Goal: Task Accomplishment & Management: Use online tool/utility

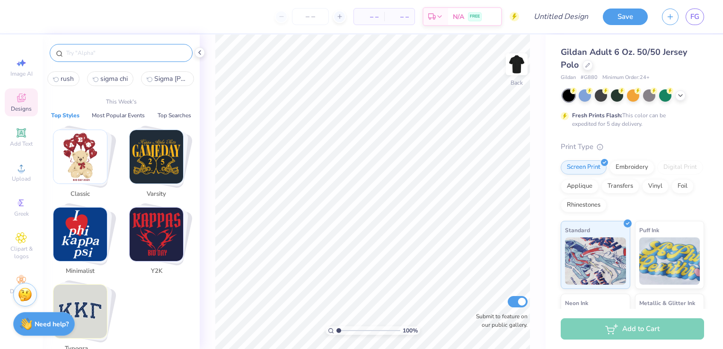
click at [120, 56] on input "text" at bounding box center [125, 52] width 121 height 9
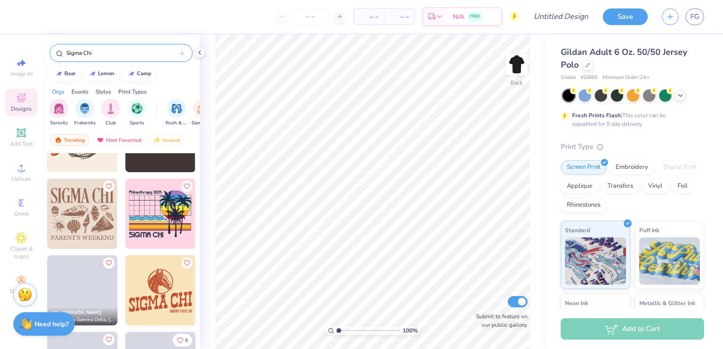
scroll to position [1507, 0]
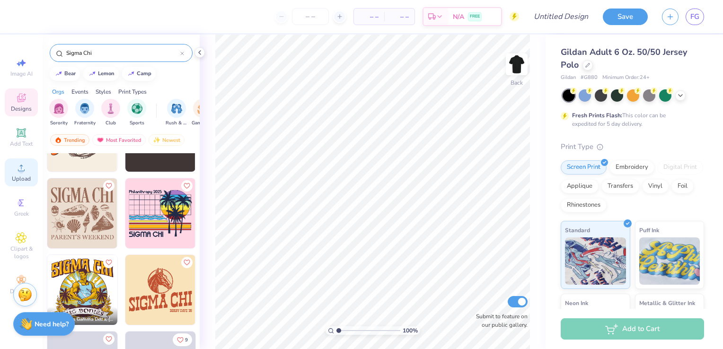
type input "Sigma Chi"
click at [26, 179] on span "Upload" at bounding box center [21, 179] width 19 height 8
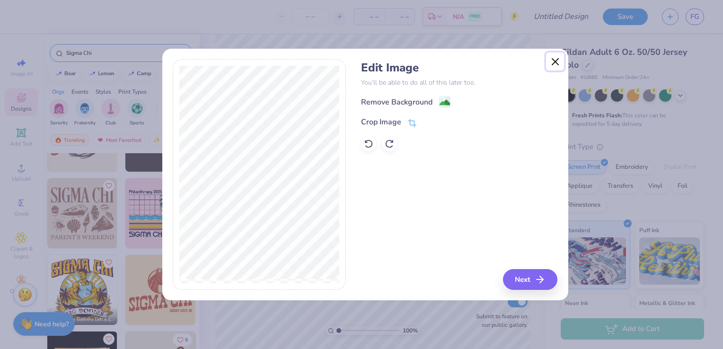
click at [557, 69] on button "Close" at bounding box center [555, 61] width 18 height 18
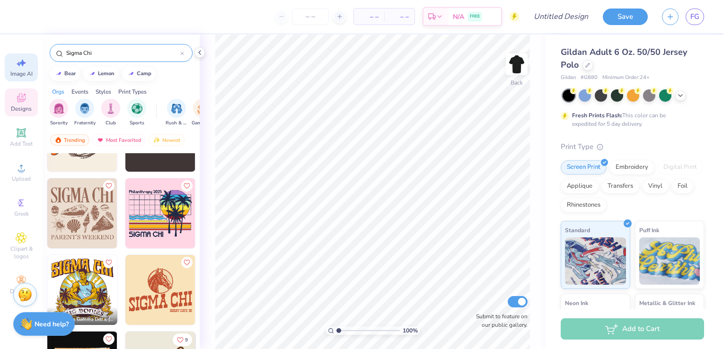
click at [23, 62] on icon at bounding box center [22, 63] width 7 height 7
select select "4"
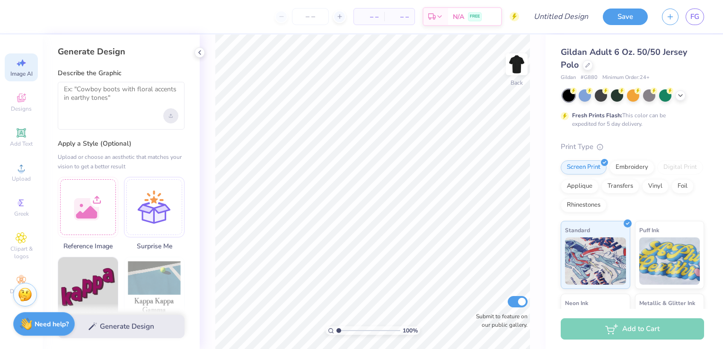
click at [175, 116] on div "Upload image" at bounding box center [170, 115] width 15 height 15
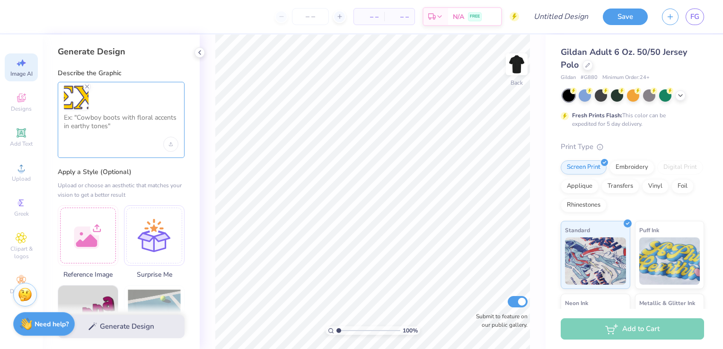
click at [131, 118] on textarea at bounding box center [121, 125] width 114 height 24
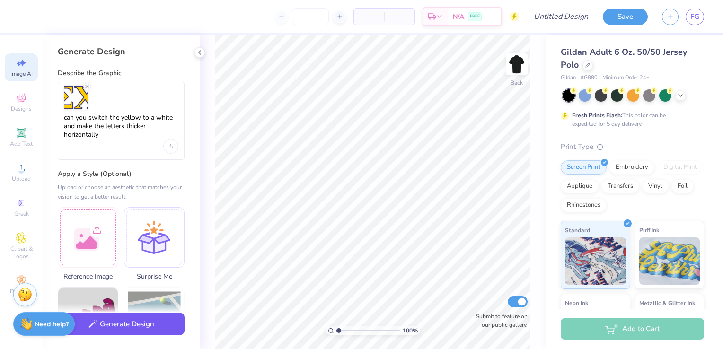
click at [149, 330] on button "Generate Design" at bounding box center [121, 324] width 127 height 23
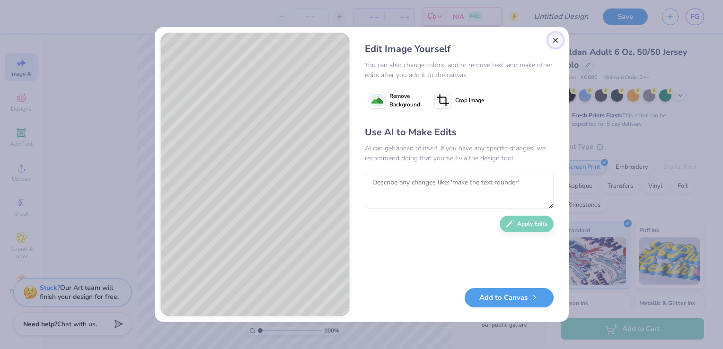
click at [552, 37] on button "Close" at bounding box center [555, 40] width 15 height 15
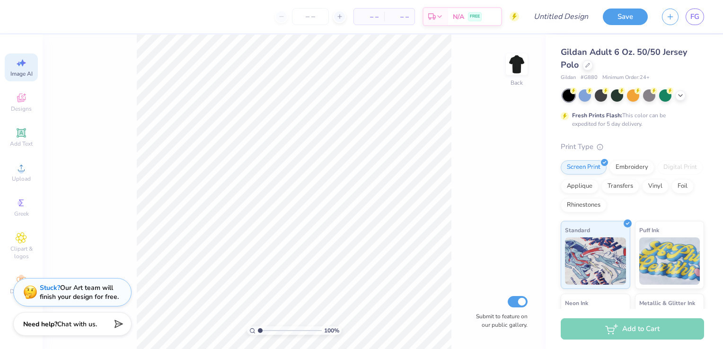
scroll to position [0, 21]
click at [27, 79] on div "Image AI" at bounding box center [21, 67] width 33 height 28
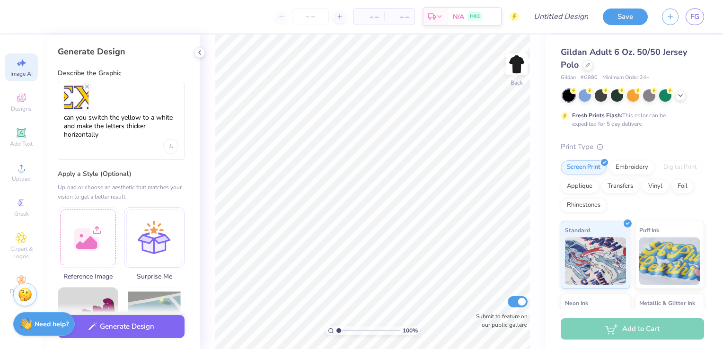
scroll to position [0, 0]
click at [108, 131] on textarea "can you switch the yellow to a white and make the letters thicker horizontally" at bounding box center [121, 126] width 114 height 26
click at [172, 119] on textarea "can you switch the yellow to a white and make the letters thicker horizontally" at bounding box center [121, 126] width 114 height 26
drag, startPoint x: 166, startPoint y: 128, endPoint x: 176, endPoint y: 140, distance: 16.1
click at [176, 140] on div "can you switch the yellow to a white and the boarder to a brighter blue and mak…" at bounding box center [121, 121] width 127 height 78
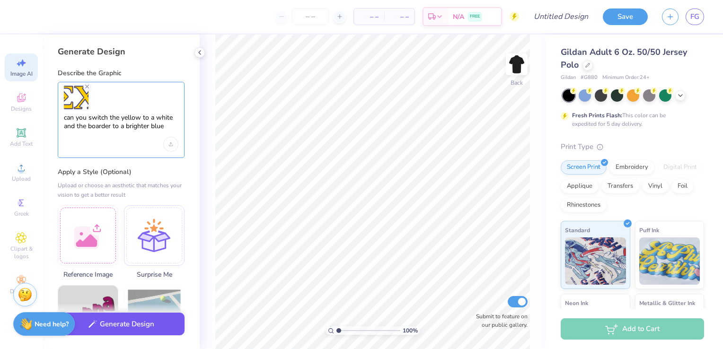
type textarea "can you switch the yellow to a white and the boarder to a brighter blue"
click at [132, 332] on button "Generate Design" at bounding box center [121, 324] width 127 height 23
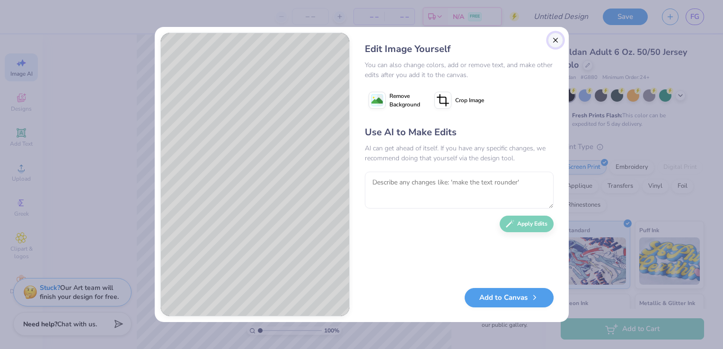
click at [555, 41] on button "Close" at bounding box center [555, 40] width 15 height 15
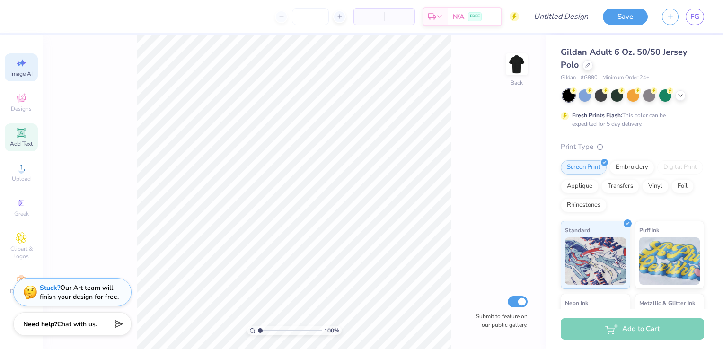
click at [23, 140] on span "Add Text" at bounding box center [21, 144] width 23 height 8
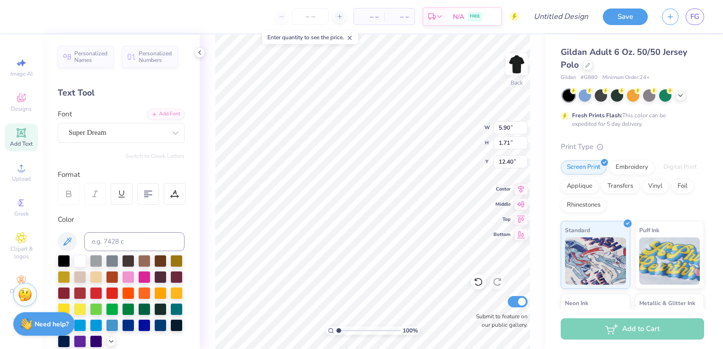
scroll to position [8, 1]
click at [172, 141] on div at bounding box center [175, 132] width 17 height 17
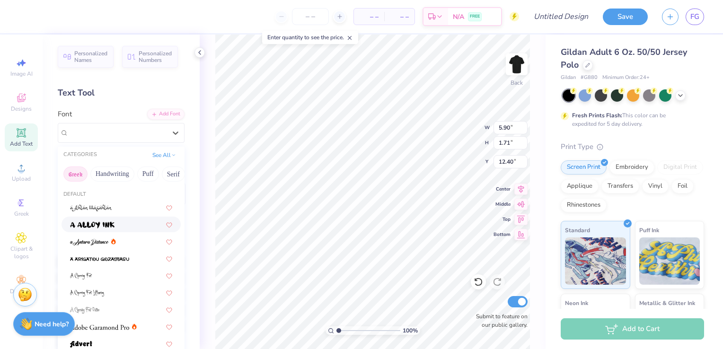
click at [78, 174] on button "Greek" at bounding box center [75, 173] width 24 height 15
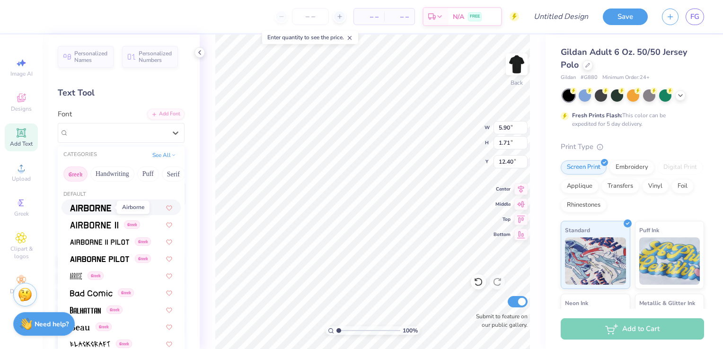
click at [93, 211] on span at bounding box center [90, 207] width 41 height 10
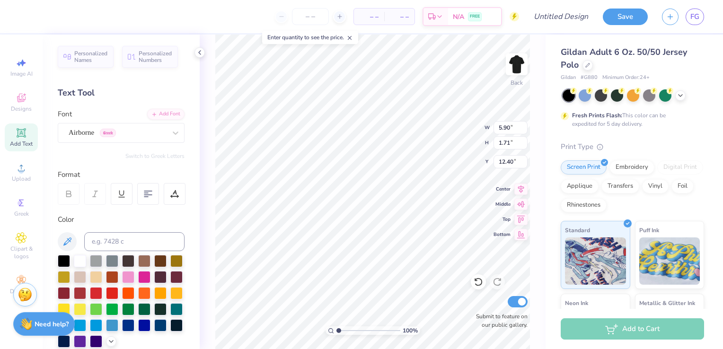
type textarea "S"
click at [24, 131] on icon at bounding box center [20, 132] width 7 height 7
type textarea "T"
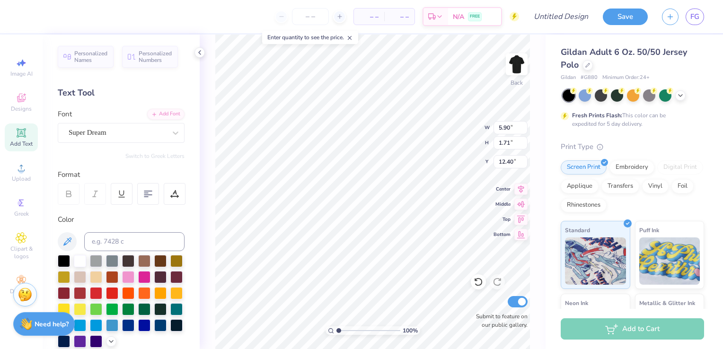
type textarea "G"
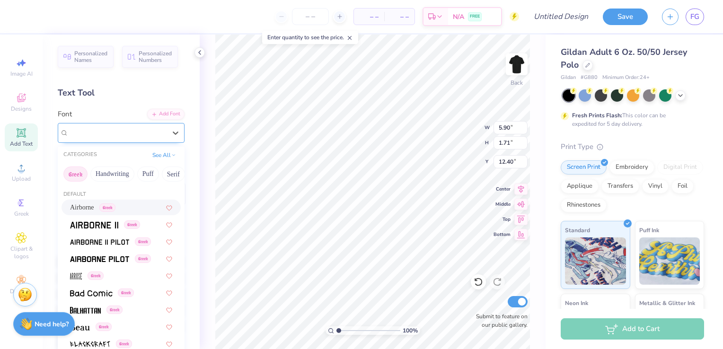
click at [158, 128] on div "Super Dream" at bounding box center [117, 132] width 99 height 15
click at [92, 209] on span "Airborne" at bounding box center [82, 207] width 24 height 10
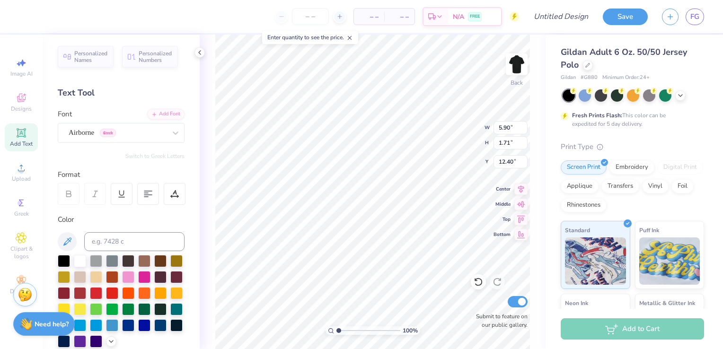
type textarea "f"
type textarea "G"
type input "3.00"
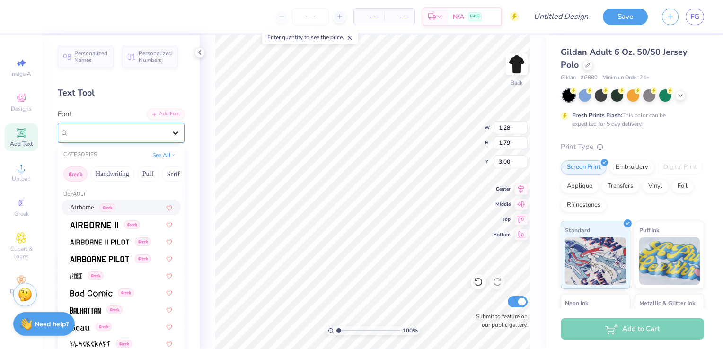
click at [171, 131] on icon at bounding box center [175, 132] width 9 height 9
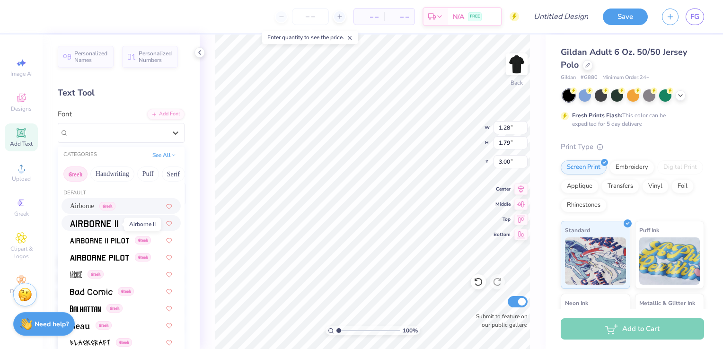
scroll to position [0, 0]
click at [105, 221] on span at bounding box center [94, 224] width 48 height 10
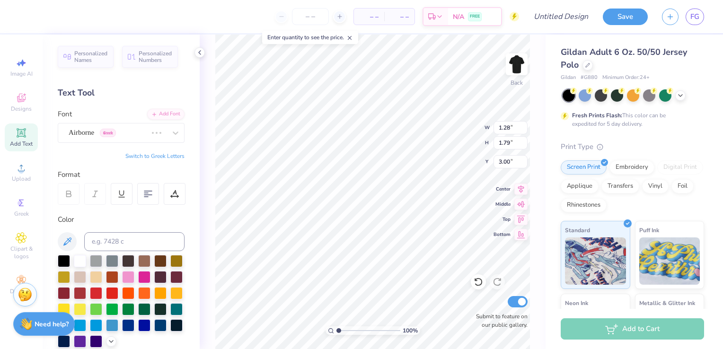
click at [160, 157] on button "Switch to Greek Letters" at bounding box center [154, 156] width 59 height 8
type textarea "ΣΧ"
type input "4.62"
type input "3.09"
type input "3.96"
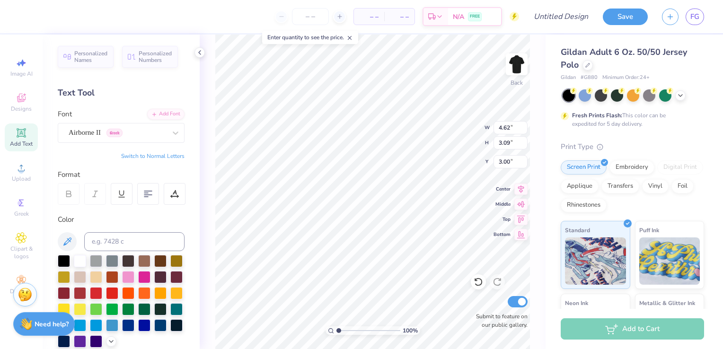
type input "2.64"
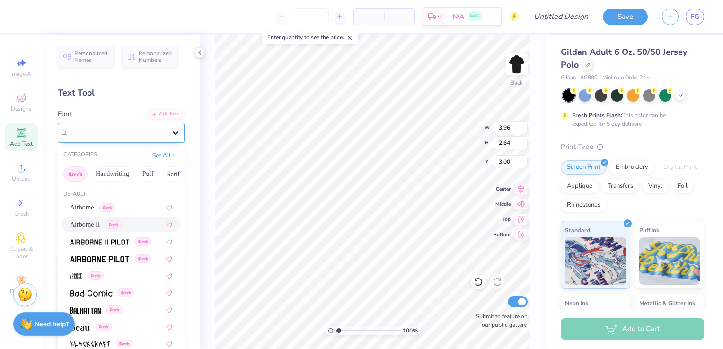
click at [171, 128] on icon at bounding box center [175, 132] width 9 height 9
click at [118, 237] on span at bounding box center [99, 241] width 59 height 10
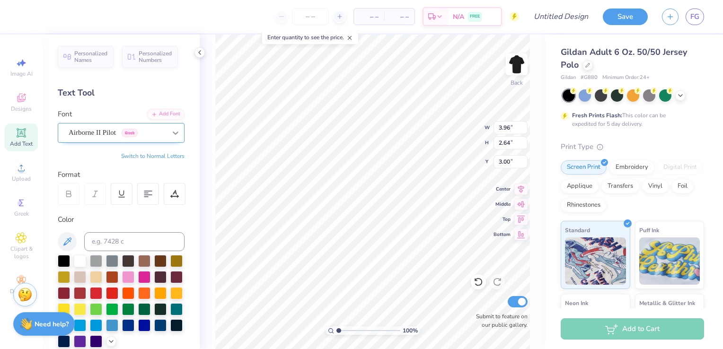
click at [171, 128] on icon at bounding box center [175, 132] width 9 height 9
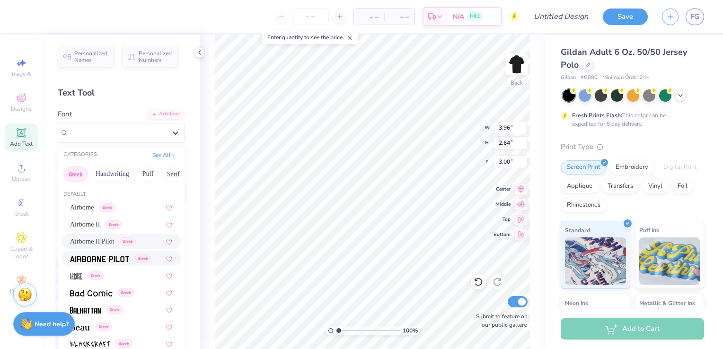
click at [115, 265] on div "Greek" at bounding box center [120, 259] width 119 height 16
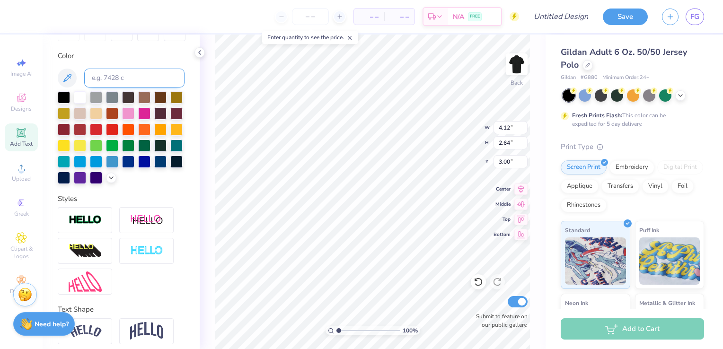
scroll to position [193, 0]
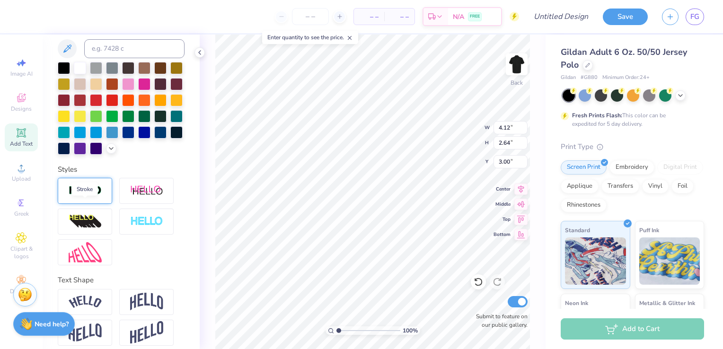
click at [98, 196] on img at bounding box center [85, 190] width 33 height 11
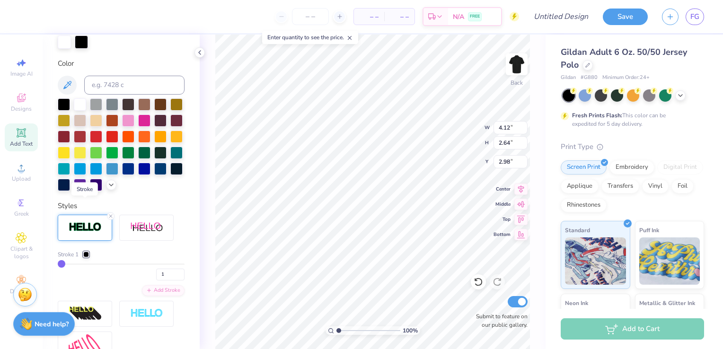
type input "4.17"
type input "2.69"
type input "2.98"
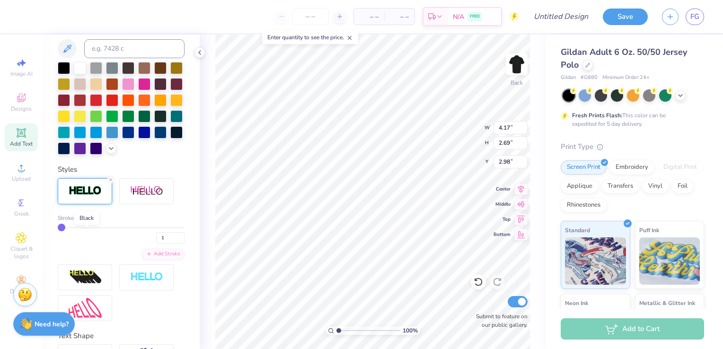
click at [89, 221] on div at bounding box center [86, 218] width 6 height 6
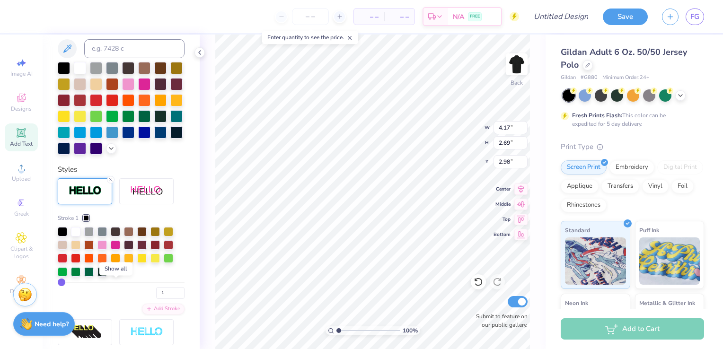
click at [116, 275] on icon at bounding box center [116, 271] width 8 height 8
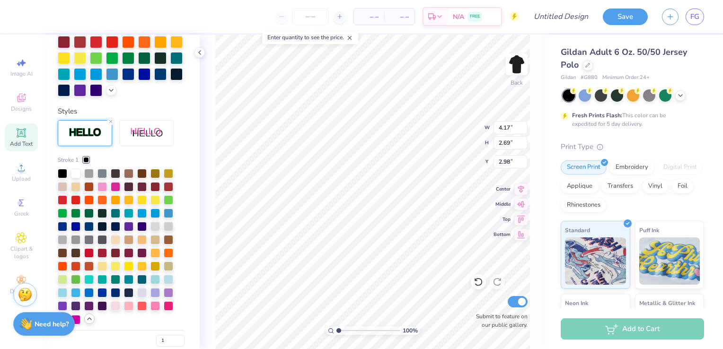
scroll to position [288, 0]
click at [60, 230] on div at bounding box center [62, 224] width 9 height 9
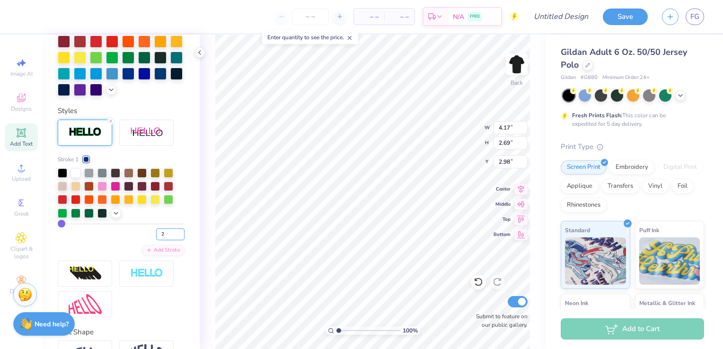
click at [174, 240] on input "2" at bounding box center [170, 234] width 28 height 12
click at [174, 240] on input "3" at bounding box center [170, 234] width 28 height 12
click at [174, 240] on input "4" at bounding box center [170, 234] width 28 height 12
type input "5"
click at [174, 240] on input "5" at bounding box center [170, 234] width 28 height 12
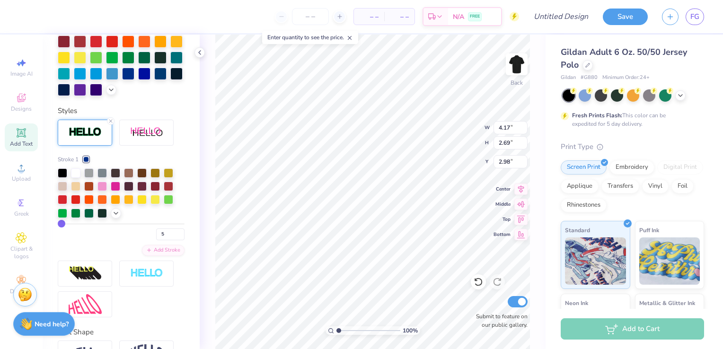
type input "5"
click at [172, 240] on input "4" at bounding box center [170, 234] width 28 height 12
click at [172, 240] on input "3" at bounding box center [170, 234] width 28 height 12
type input "2"
click at [172, 240] on input "2" at bounding box center [170, 234] width 28 height 12
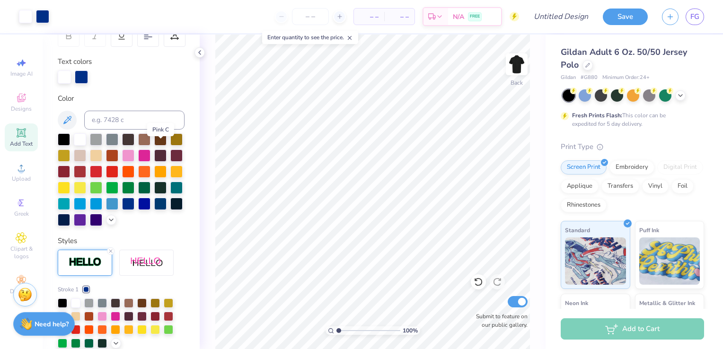
scroll to position [271, 0]
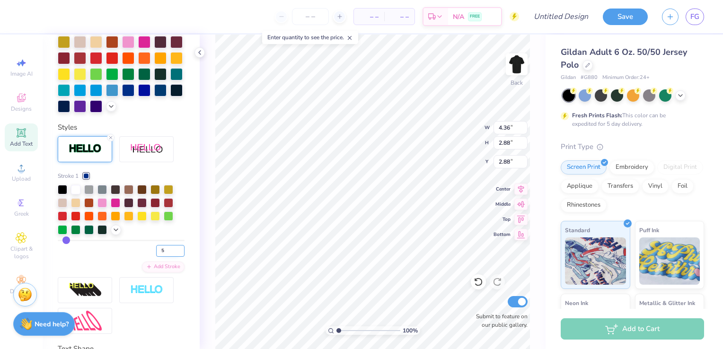
click at [172, 257] on input "5" at bounding box center [170, 251] width 28 height 12
click at [174, 257] on input "4" at bounding box center [170, 251] width 28 height 12
click at [174, 257] on input "3" at bounding box center [170, 251] width 28 height 12
type input "2"
click at [174, 257] on input "2" at bounding box center [170, 251] width 28 height 12
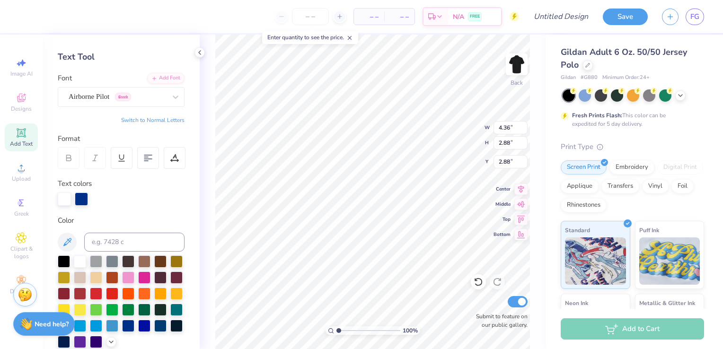
scroll to position [33, 0]
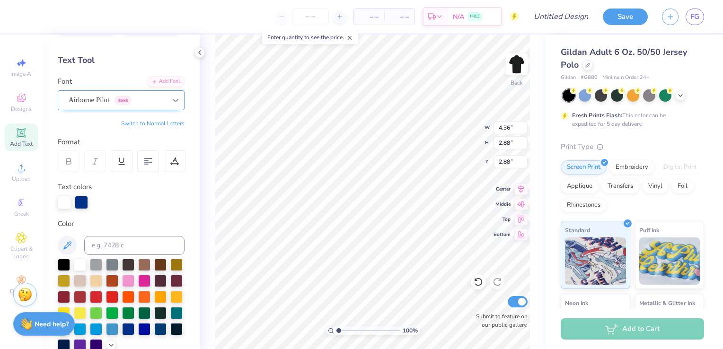
type input "2"
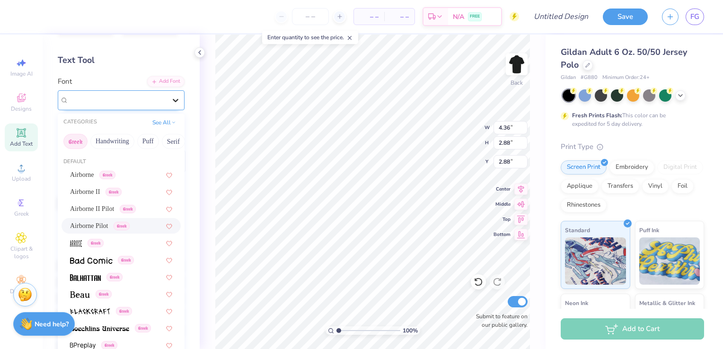
click at [174, 105] on div at bounding box center [175, 100] width 17 height 17
type input "4.21"
type input "2.74"
type input "2.95"
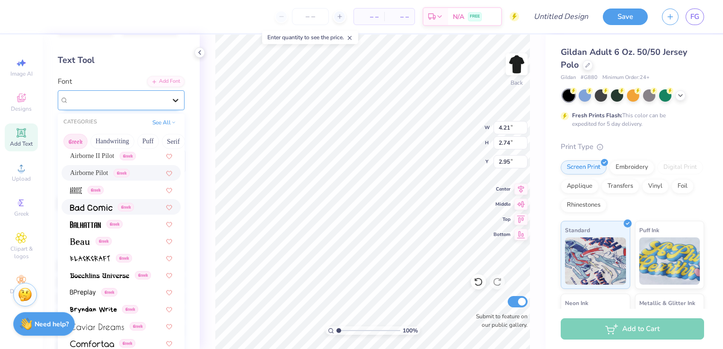
scroll to position [54, 0]
click at [88, 220] on img at bounding box center [85, 223] width 31 height 7
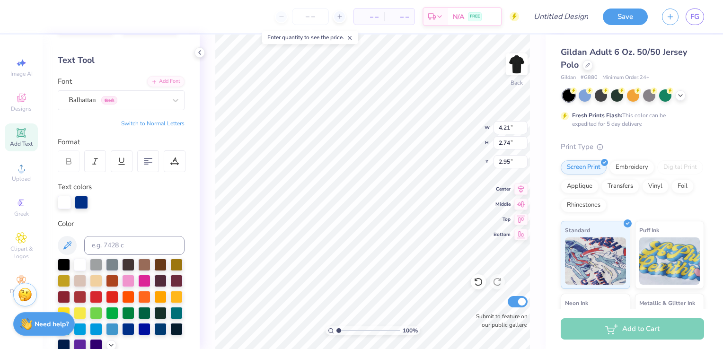
type input "3.03"
type input "2.81"
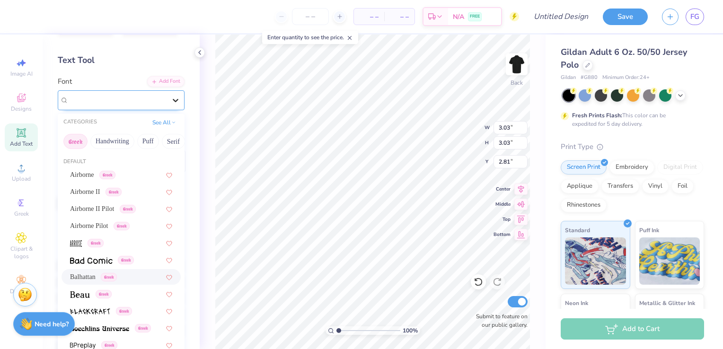
click at [172, 100] on icon at bounding box center [175, 100] width 9 height 9
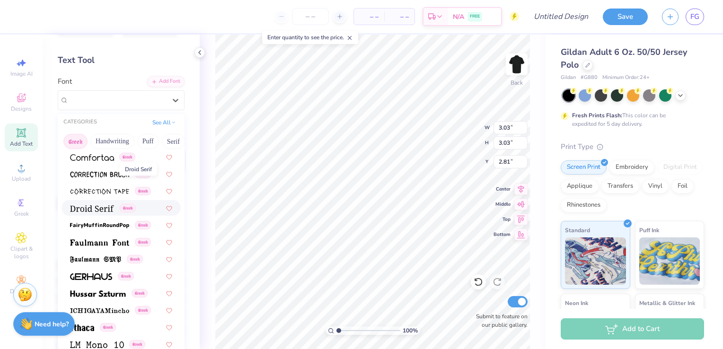
scroll to position [278, 0]
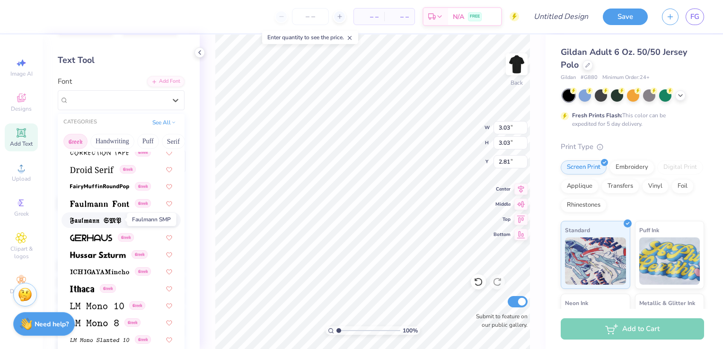
click at [104, 222] on img at bounding box center [95, 221] width 51 height 7
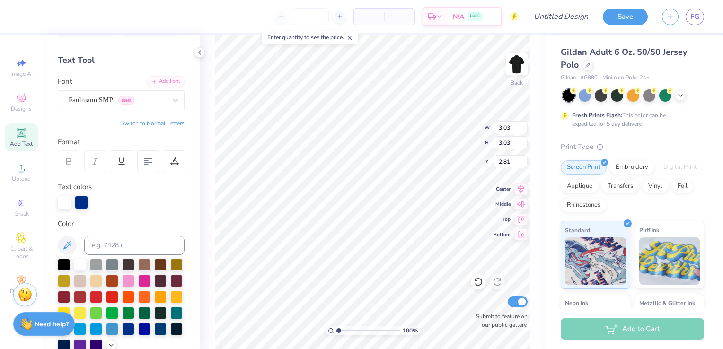
type input "5.10"
type input "2.57"
type input "3.00"
click at [178, 107] on div "Personalized Names Personalized Numbers Text Tool Add Font Font Faulmann SMP Gr…" at bounding box center [121, 192] width 157 height 314
click at [171, 104] on icon at bounding box center [175, 100] width 9 height 9
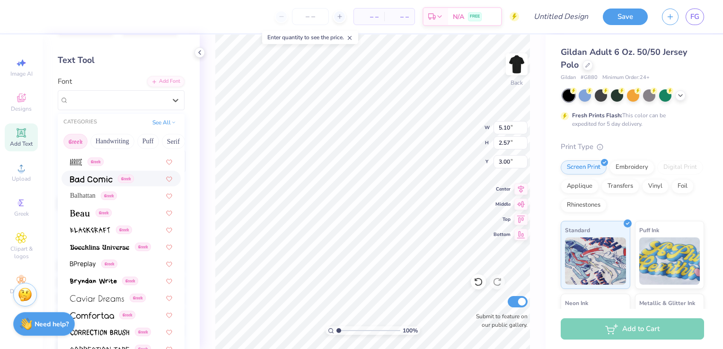
scroll to position [85, 0]
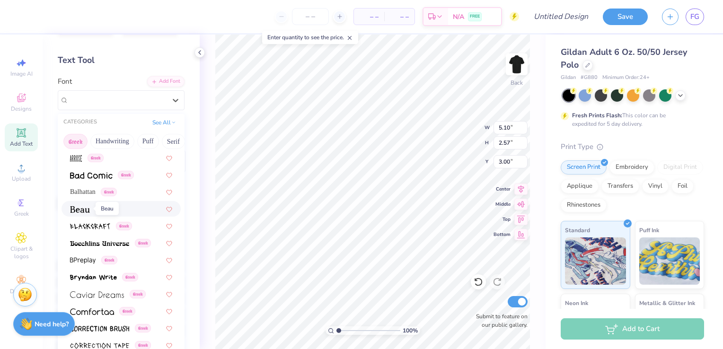
click at [79, 209] on img at bounding box center [80, 209] width 20 height 7
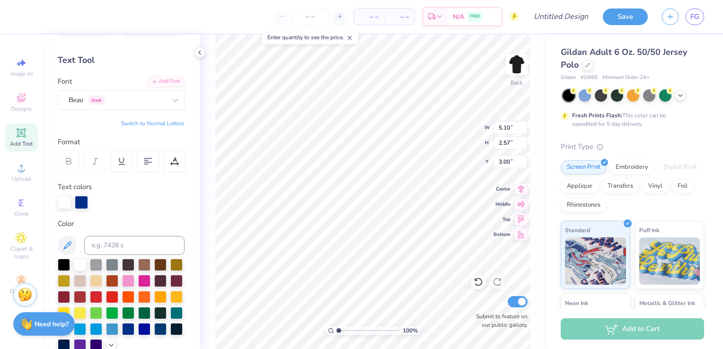
type input "4.31"
type input "2.60"
type input "2.99"
click at [167, 94] on div at bounding box center [175, 100] width 17 height 17
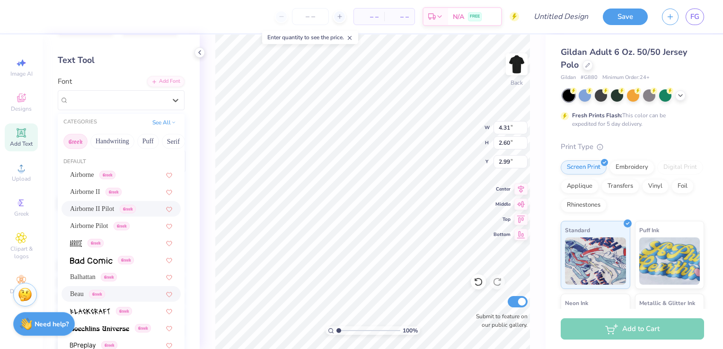
scroll to position [572, 0]
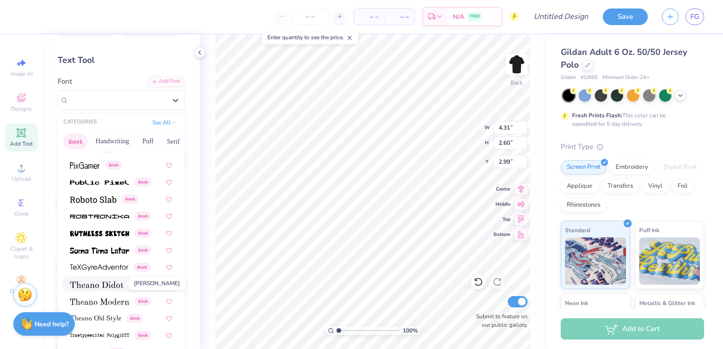
click at [103, 281] on img at bounding box center [96, 284] width 53 height 7
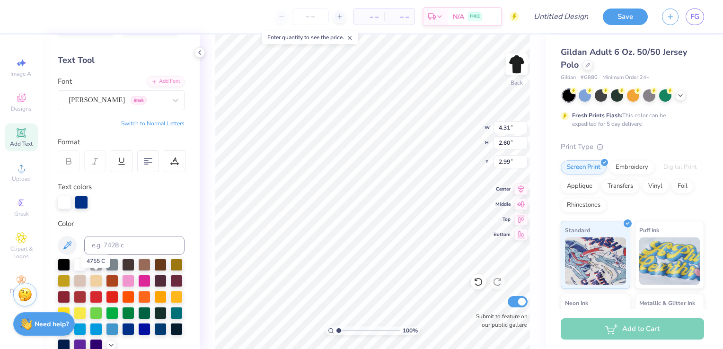
type input "4.83"
type input "2.62"
type input "2.97"
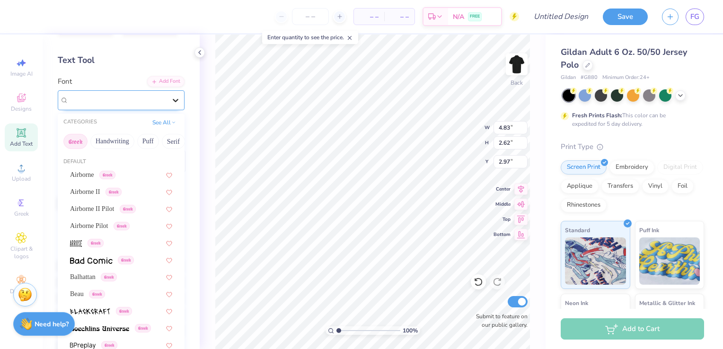
click at [173, 99] on icon at bounding box center [176, 100] width 6 height 3
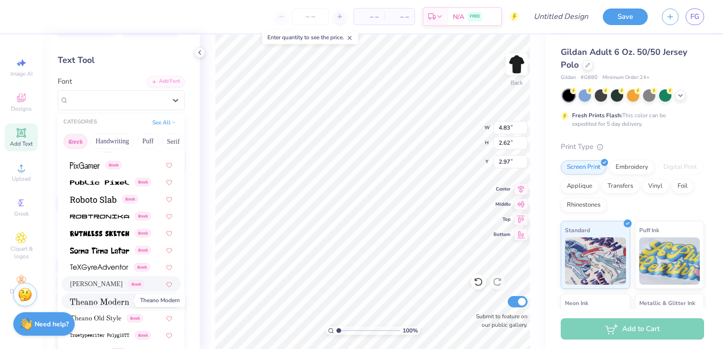
click at [104, 305] on span at bounding box center [99, 301] width 59 height 10
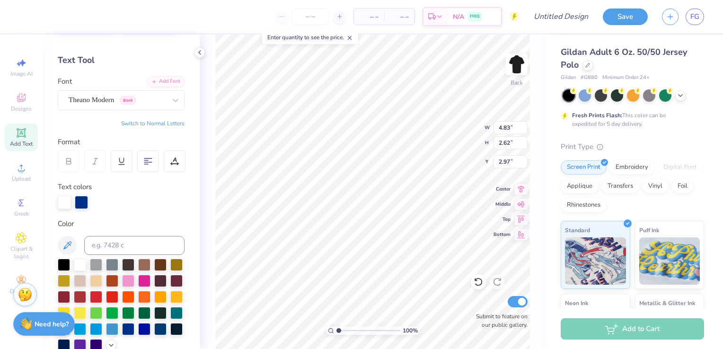
type input "5.14"
type input "3.33"
type input "2.62"
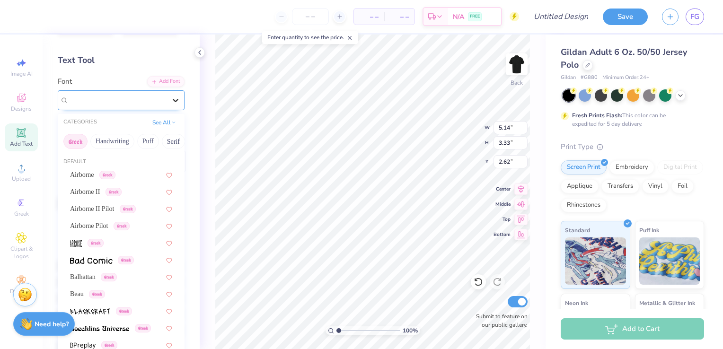
click at [171, 99] on icon at bounding box center [175, 100] width 9 height 9
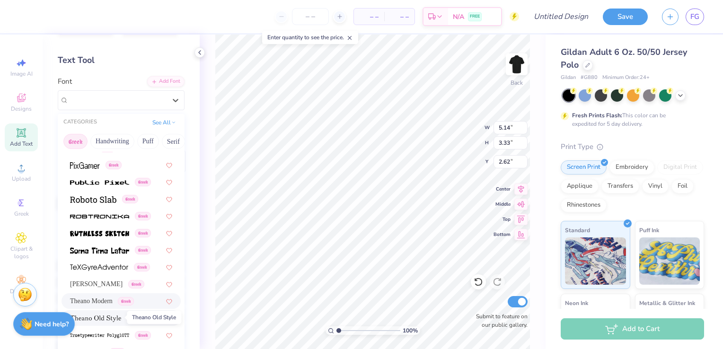
click at [104, 314] on span at bounding box center [95, 318] width 51 height 10
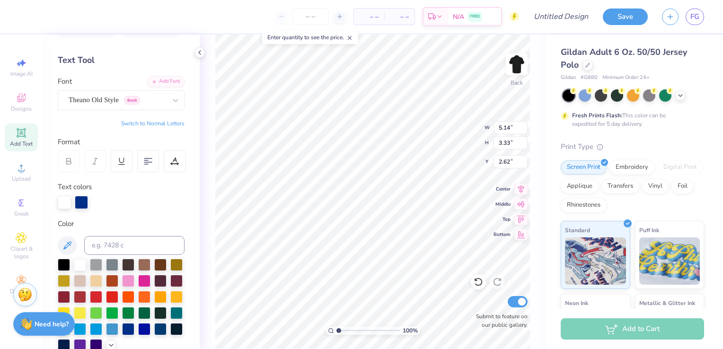
type input "5.16"
type input "3.13"
type input "2.72"
type input "4.48"
type input "2.72"
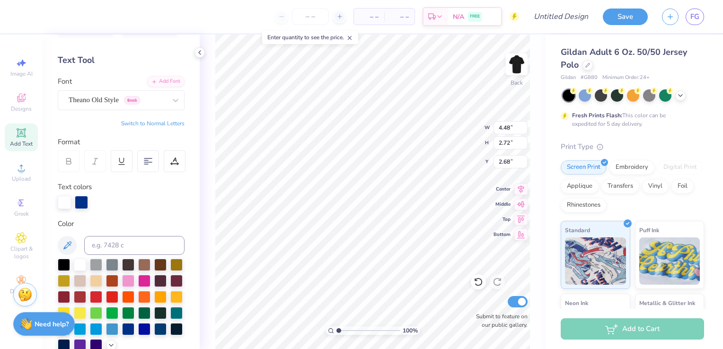
type input "3.00"
type input "3.95"
type input "2.39"
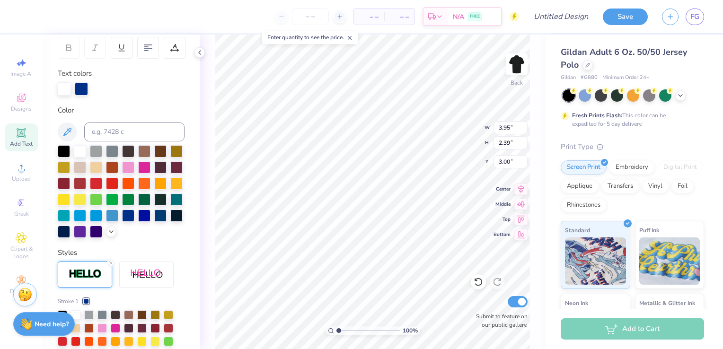
scroll to position [278, 0]
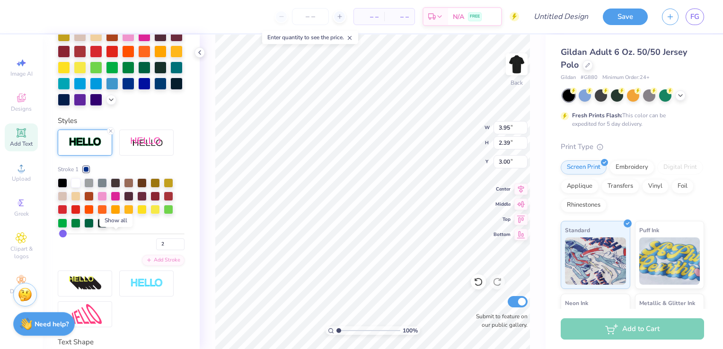
click at [117, 226] on icon at bounding box center [116, 222] width 8 height 8
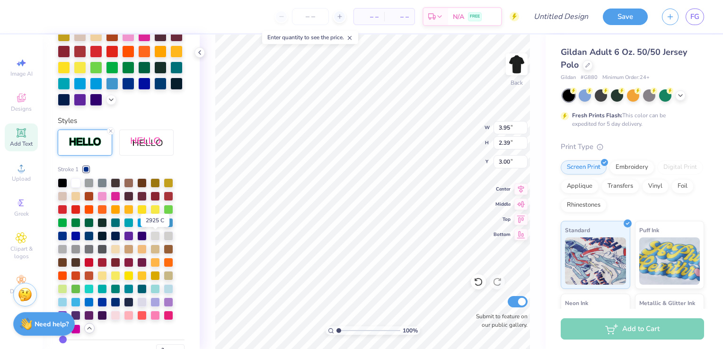
click at [155, 226] on div at bounding box center [154, 221] width 9 height 9
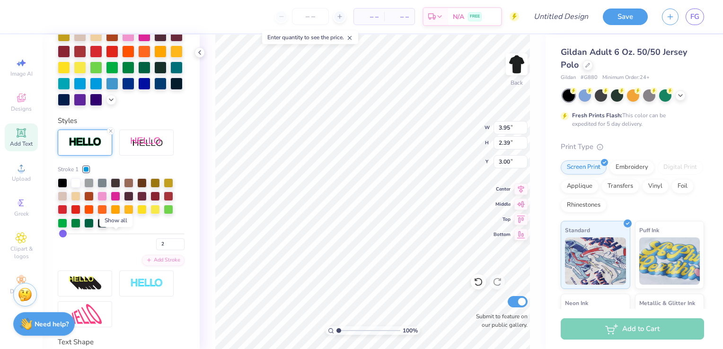
click at [118, 226] on icon at bounding box center [116, 222] width 8 height 8
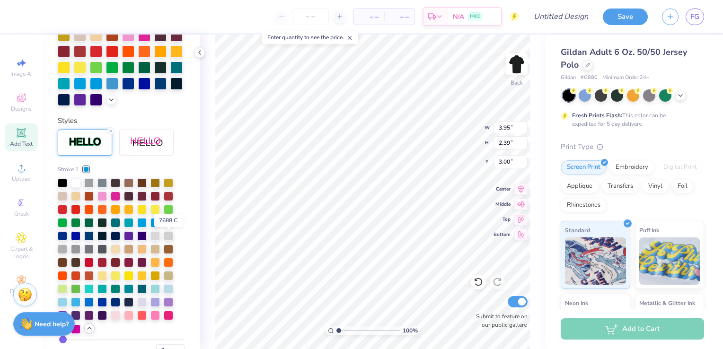
click at [172, 226] on div at bounding box center [168, 221] width 9 height 9
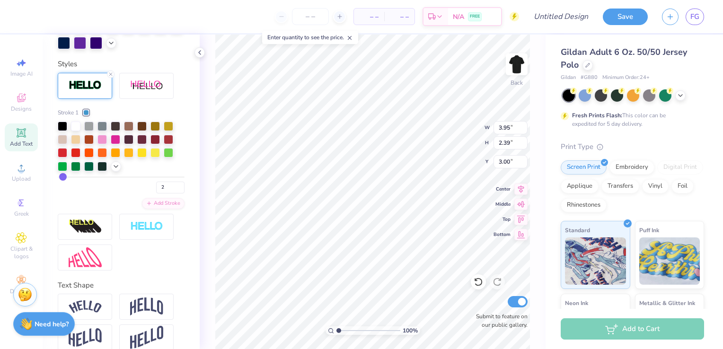
scroll to position [336, 0]
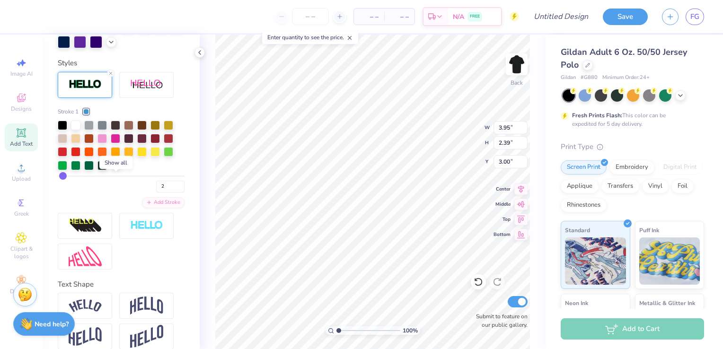
click at [115, 168] on icon at bounding box center [116, 165] width 8 height 8
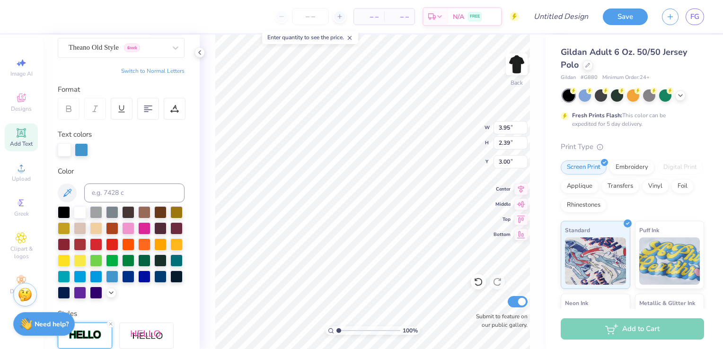
scroll to position [0, 0]
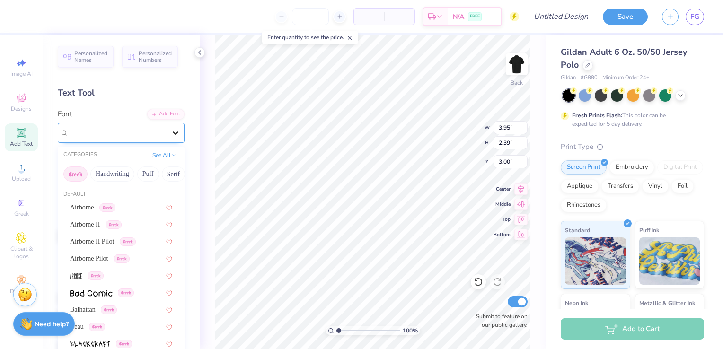
click at [167, 128] on div at bounding box center [175, 132] width 17 height 17
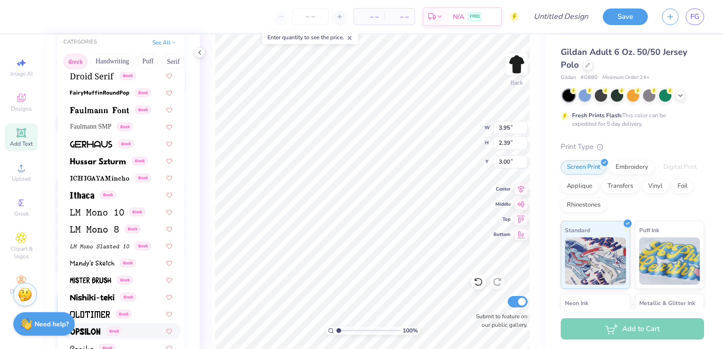
scroll to position [286, 0]
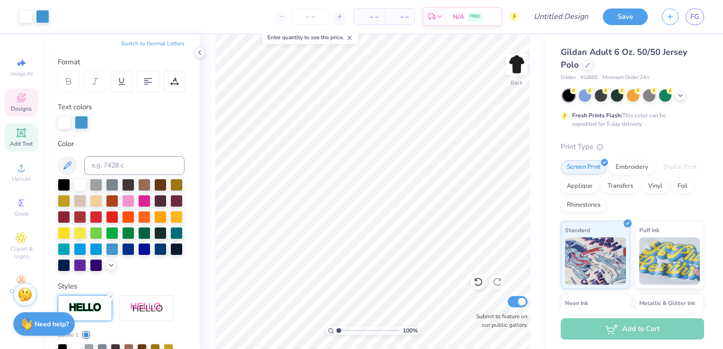
click at [27, 98] on div "Designs" at bounding box center [21, 102] width 33 height 28
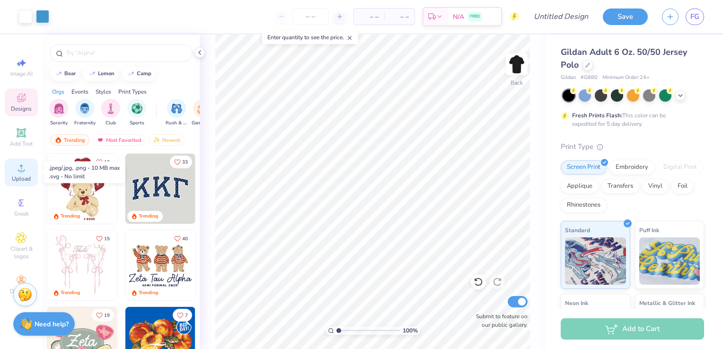
click at [18, 168] on icon at bounding box center [21, 167] width 11 height 11
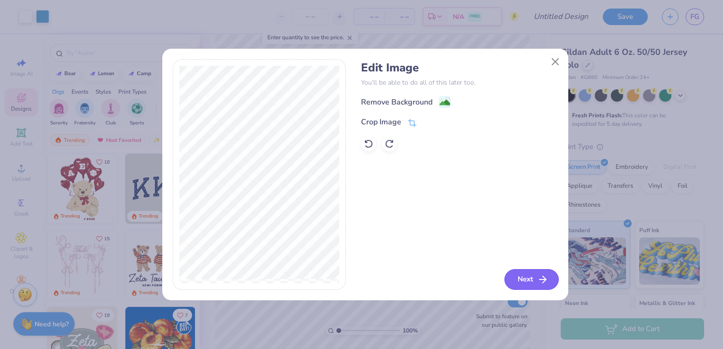
click at [518, 276] on button "Next" at bounding box center [531, 279] width 54 height 21
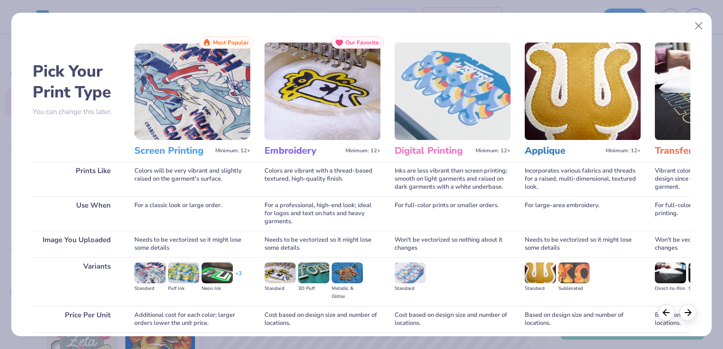
scroll to position [75, 0]
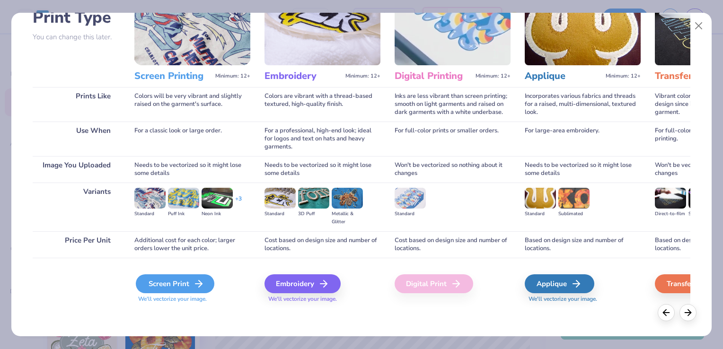
click at [183, 285] on div "Screen Print" at bounding box center [175, 283] width 78 height 19
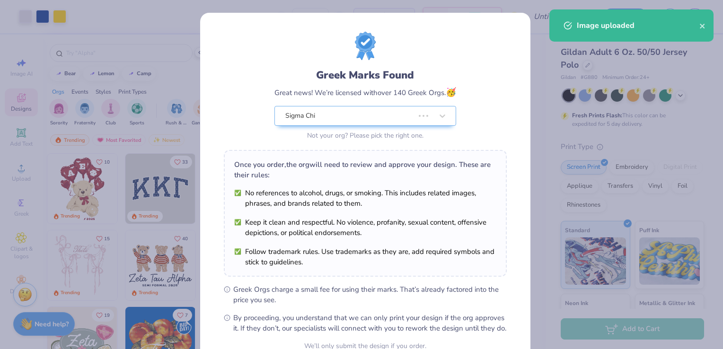
click at [353, 188] on body "Art colors – – Per Item – – Total Est. Delivery N/A FREE Design Title Save FG I…" at bounding box center [361, 174] width 723 height 349
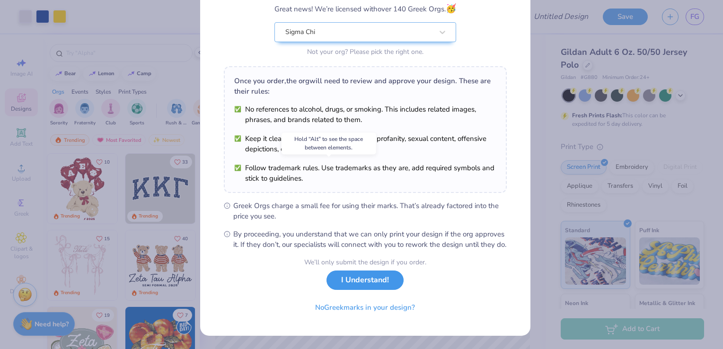
click at [349, 280] on button "I Understand!" at bounding box center [364, 279] width 77 height 19
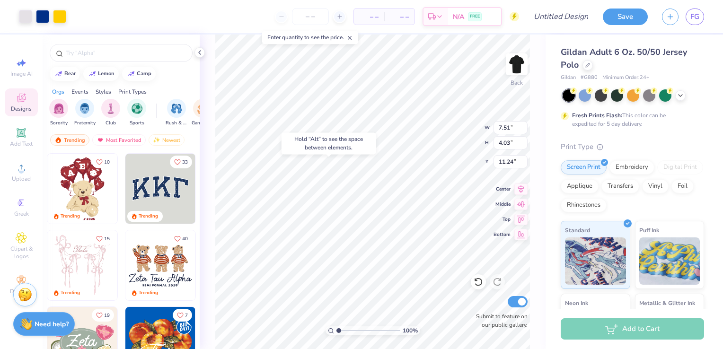
scroll to position [0, 0]
type input "5.37"
type input "2.88"
type input "3.95"
type input "2.39"
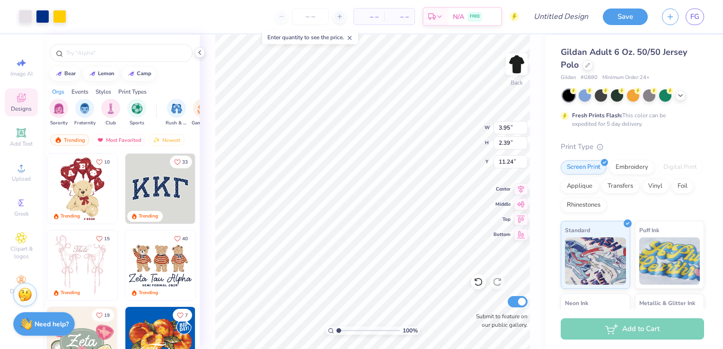
type input "3.00"
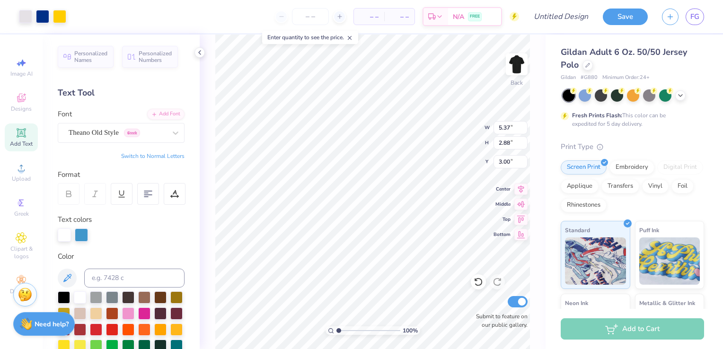
type input "3.00"
type input "3.81"
type input "2.05"
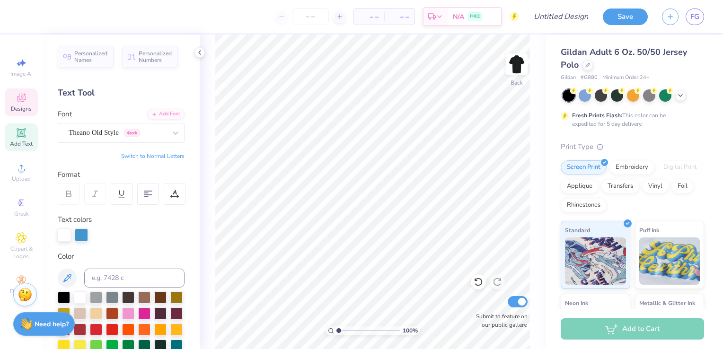
click at [22, 99] on icon at bounding box center [21, 98] width 9 height 9
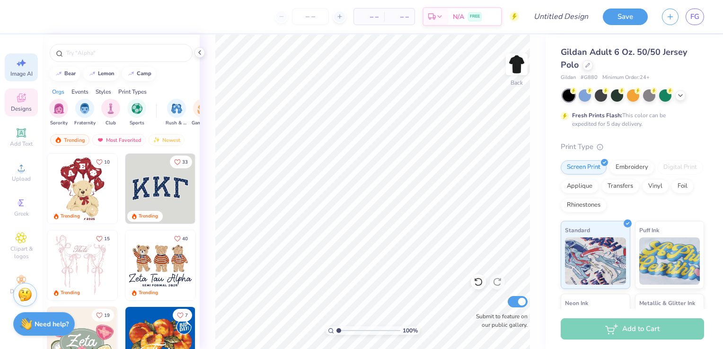
click at [28, 59] on div "Image AI" at bounding box center [21, 67] width 33 height 28
select select "4"
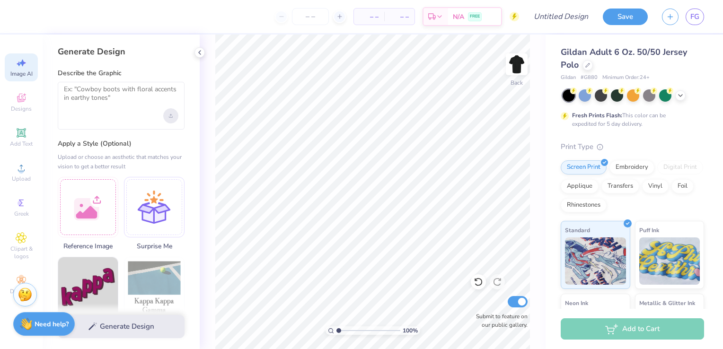
click at [167, 114] on div "Upload image" at bounding box center [170, 115] width 15 height 15
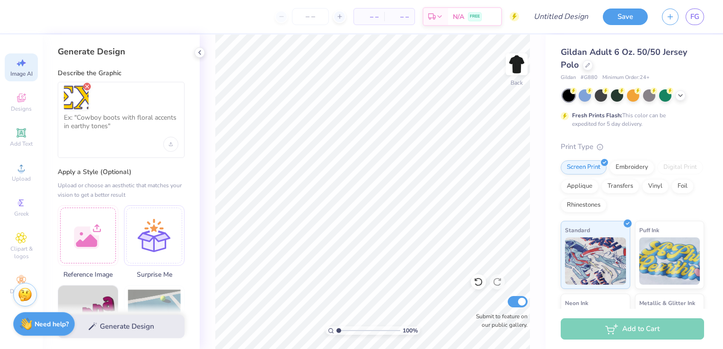
click at [88, 86] on icon "Remove uploaded image" at bounding box center [87, 87] width 8 height 8
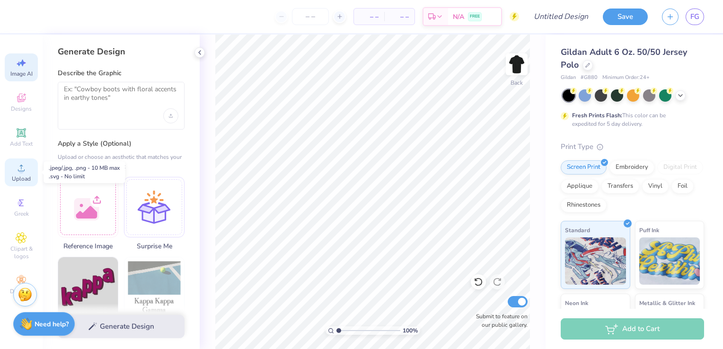
click at [28, 169] on div "Upload" at bounding box center [21, 172] width 33 height 28
click at [24, 172] on icon at bounding box center [21, 167] width 11 height 11
click at [24, 168] on icon at bounding box center [21, 167] width 11 height 11
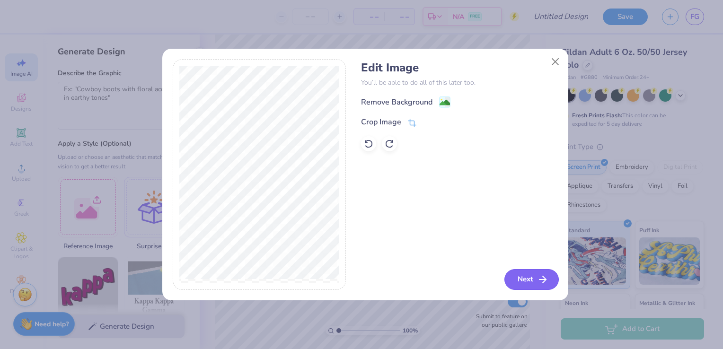
click at [532, 282] on button "Next" at bounding box center [531, 279] width 54 height 21
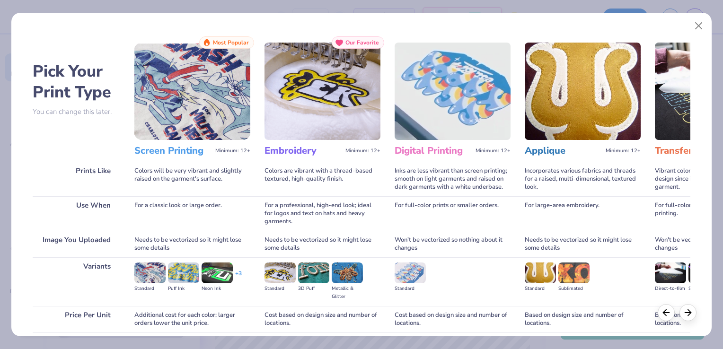
scroll to position [75, 0]
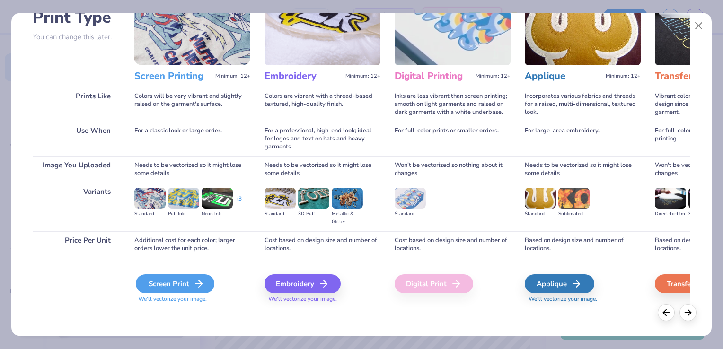
click at [179, 291] on div "Screen Print" at bounding box center [175, 283] width 78 height 19
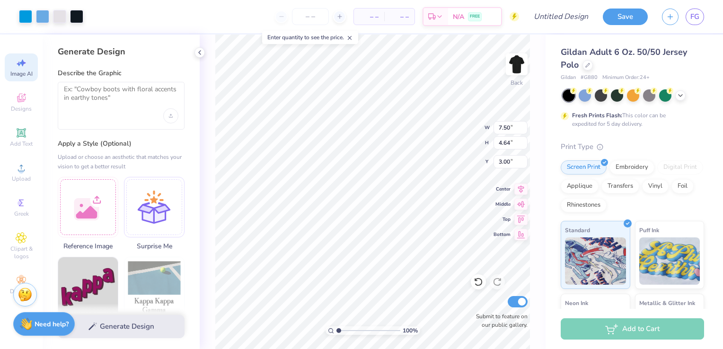
type input "3.00"
type input "5.40"
type input "3.34"
click at [19, 139] on div "Add Text" at bounding box center [21, 137] width 33 height 28
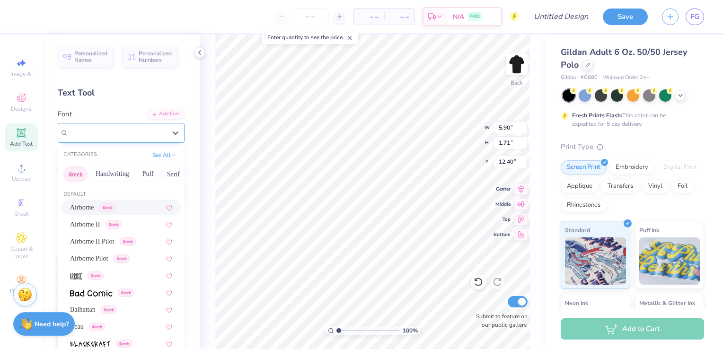
click at [144, 135] on div "Super Dream" at bounding box center [117, 132] width 99 height 15
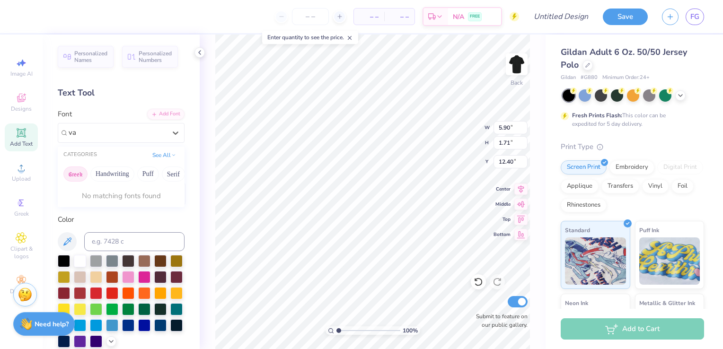
type input "v"
click at [134, 131] on div "Super Dream" at bounding box center [108, 132] width 80 height 15
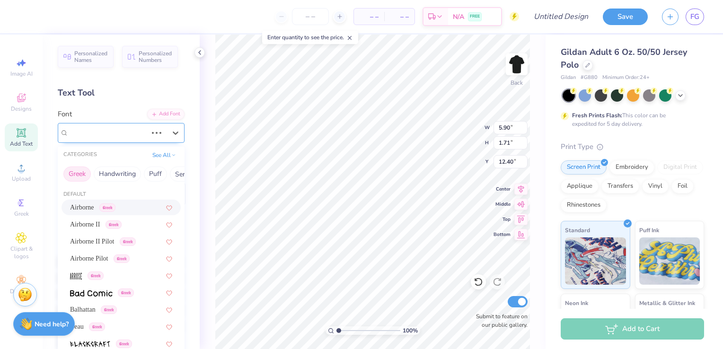
click at [134, 131] on div "Super Dream" at bounding box center [108, 132] width 78 height 11
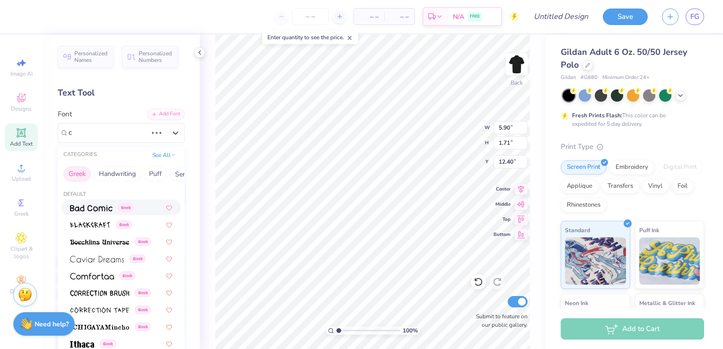
type input "co"
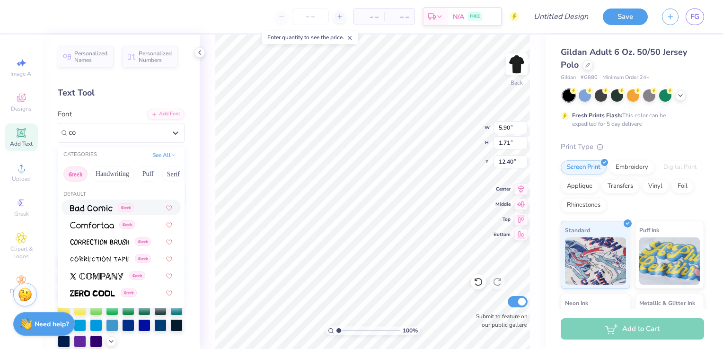
type input "6.69"
type input "1.78"
type input "12.36"
type input "c"
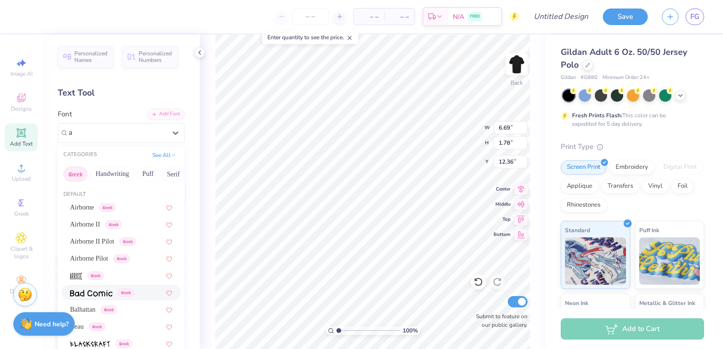
type input "at"
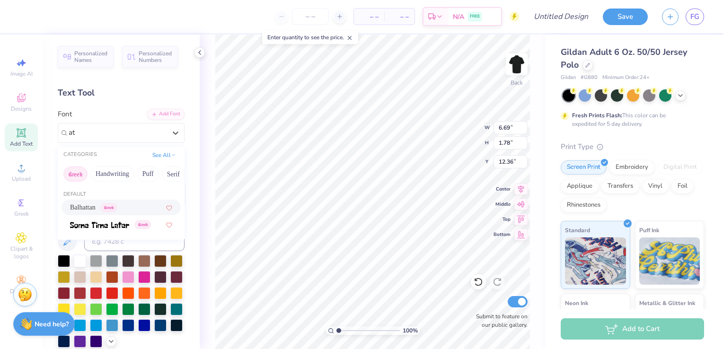
click at [80, 166] on button "Greek" at bounding box center [75, 173] width 24 height 15
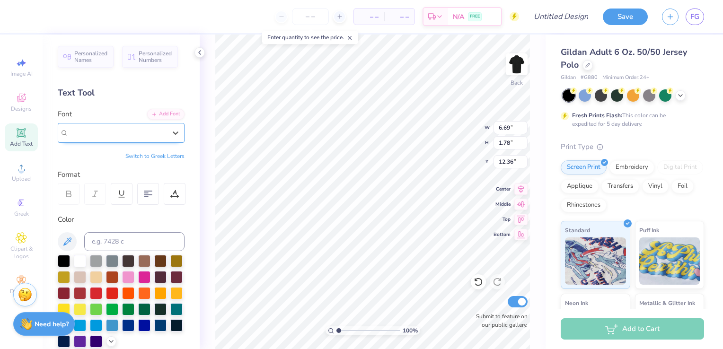
click at [106, 128] on div "Boecklins Universe Greek" at bounding box center [117, 132] width 99 height 15
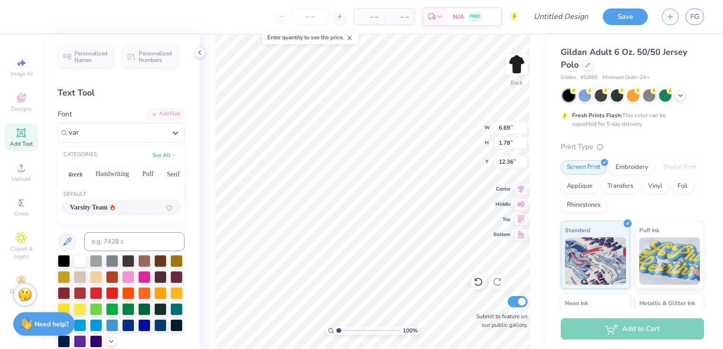
click at [126, 203] on div "Varsity Team" at bounding box center [121, 207] width 102 height 10
type input "var"
type input "5.85"
type input "1.71"
type input "12.40"
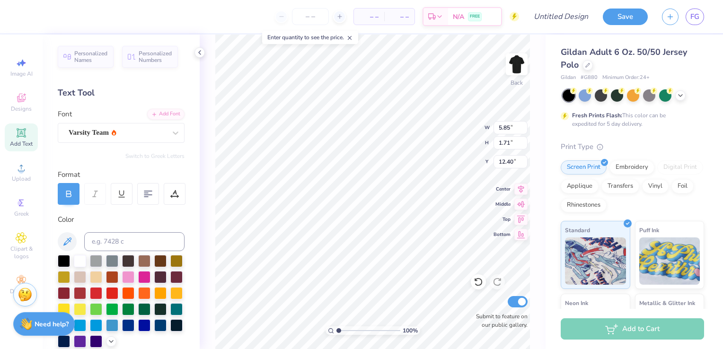
scroll to position [8, 2]
type textarea "Fall Rush 25'"
type input "3.52"
type input "0.38"
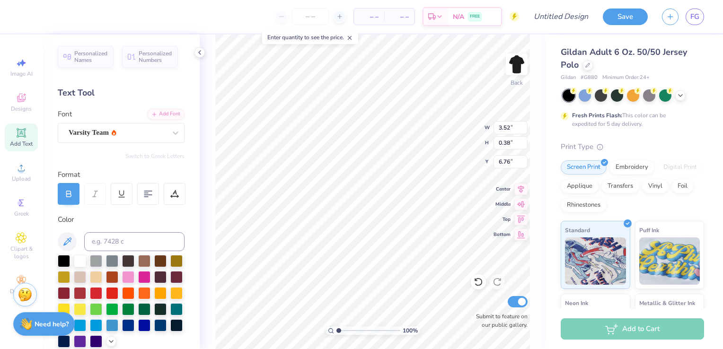
type input "6.76"
type input "4.23"
type input "0.46"
type input "6.60"
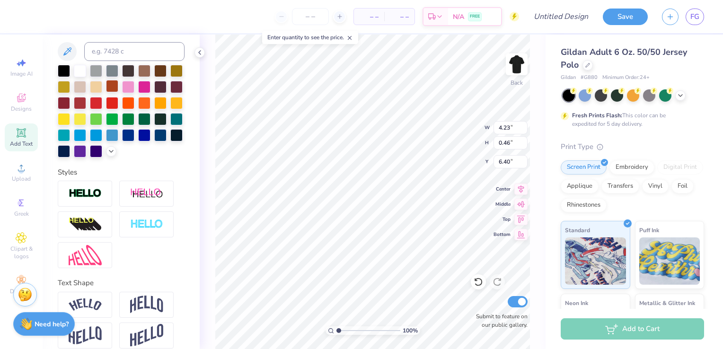
scroll to position [191, 0]
click at [98, 199] on img at bounding box center [85, 193] width 33 height 11
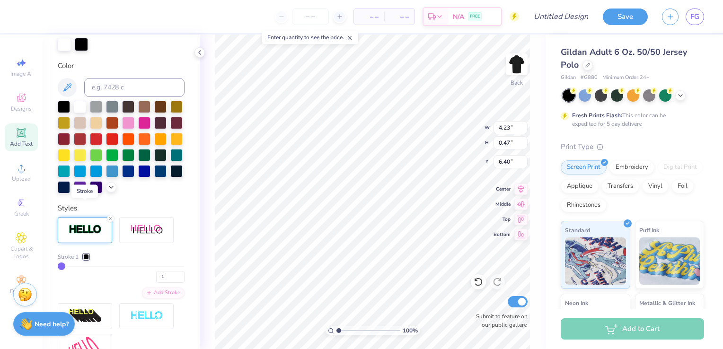
type input "0.47"
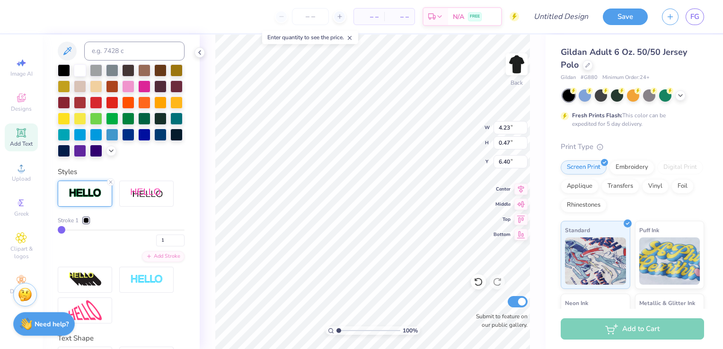
scroll to position [248, 0]
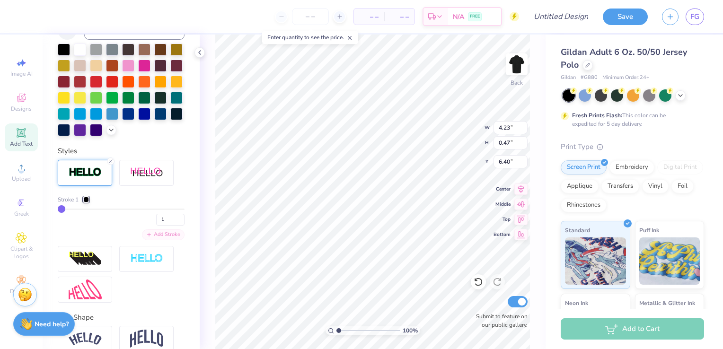
click at [161, 240] on div "Add Stroke" at bounding box center [163, 234] width 43 height 11
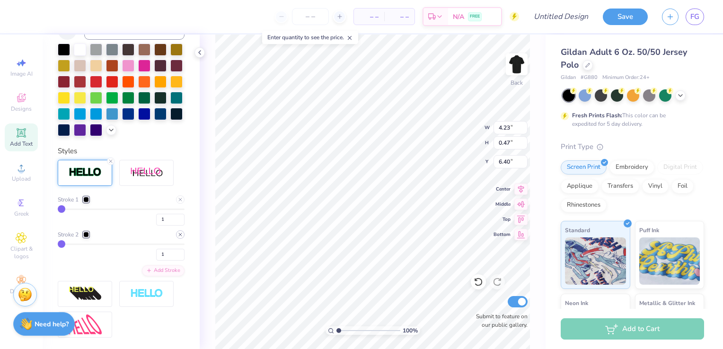
click at [177, 237] on icon at bounding box center [180, 235] width 6 height 6
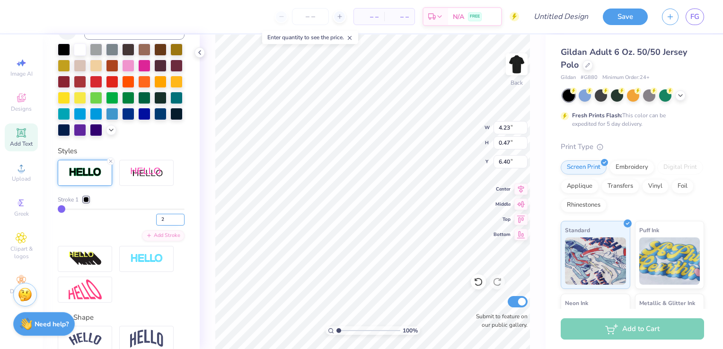
type input "2"
click at [175, 226] on input "2" at bounding box center [170, 220] width 28 height 12
type input "2"
click at [88, 202] on div at bounding box center [86, 200] width 6 height 6
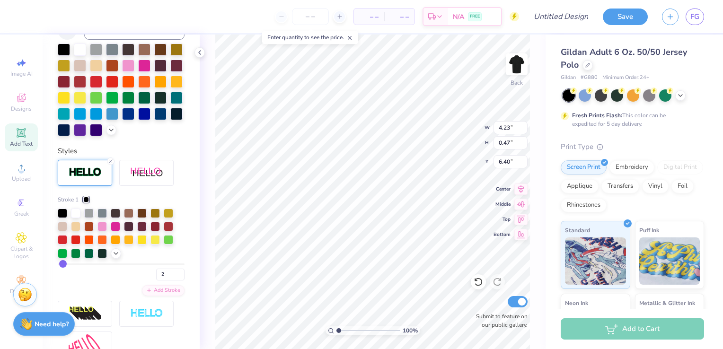
type input "4.24"
type input "0.48"
type input "6.39"
click at [113, 257] on icon at bounding box center [116, 254] width 8 height 8
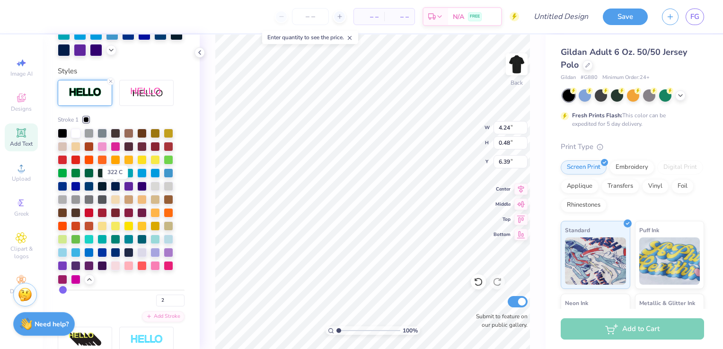
scroll to position [328, 0]
click at [157, 176] on div at bounding box center [154, 171] width 9 height 9
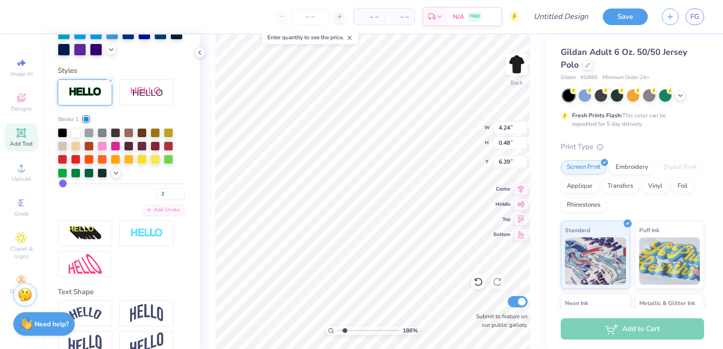
type input "2.00266183107539"
type input "1"
click at [174, 200] on input "1" at bounding box center [170, 194] width 28 height 12
type input "2.00266183107539"
type input "1"
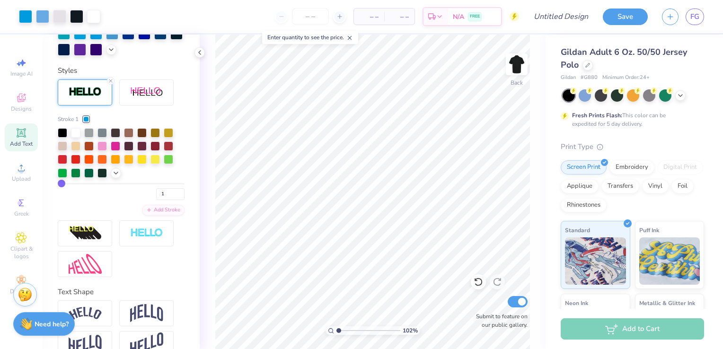
type input "1"
click at [559, 20] on input "Design Title" at bounding box center [572, 16] width 46 height 19
click at [584, 15] on input "Rush" at bounding box center [572, 16] width 46 height 19
type input "Rush Design #5, Polo"
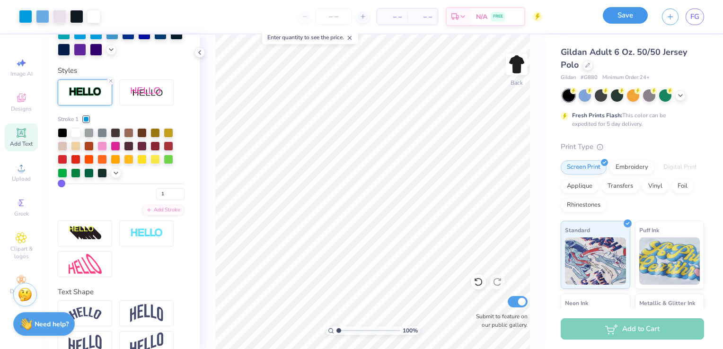
scroll to position [0, 0]
click at [610, 15] on button "Save" at bounding box center [624, 15] width 45 height 17
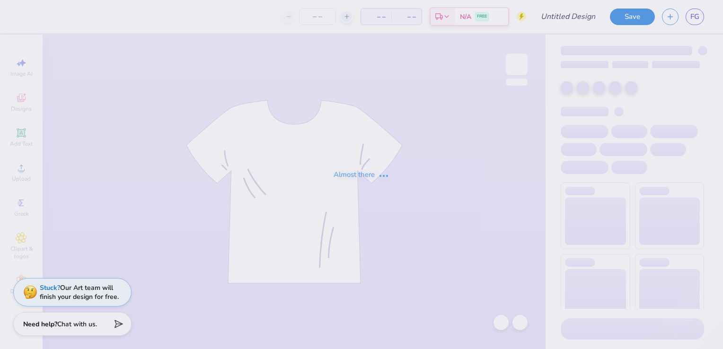
type input "Rush Design #5, Polo"
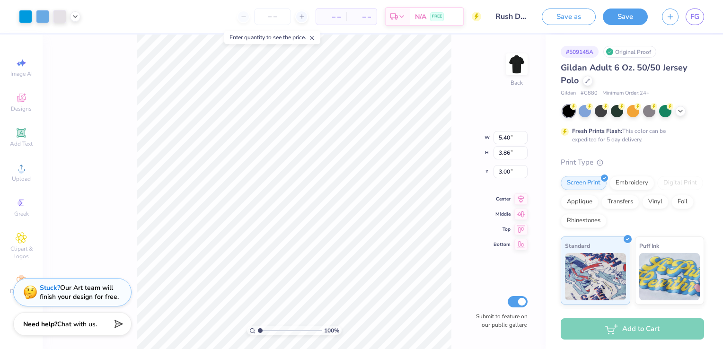
type input "4.87"
type input "3.49"
type input "3.38"
type input "4.54"
type input "3.24"
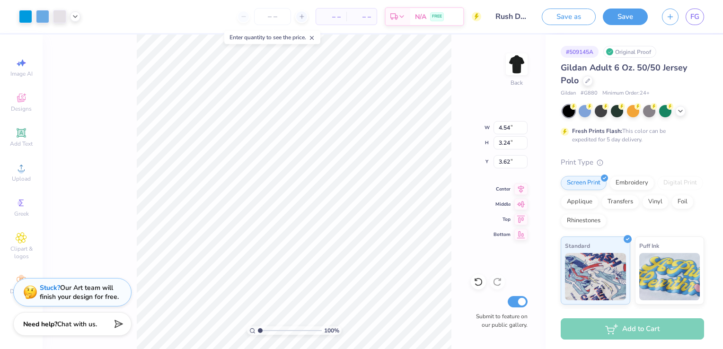
type input "3.00"
type input "4.75"
type input "3.40"
type input "3.00"
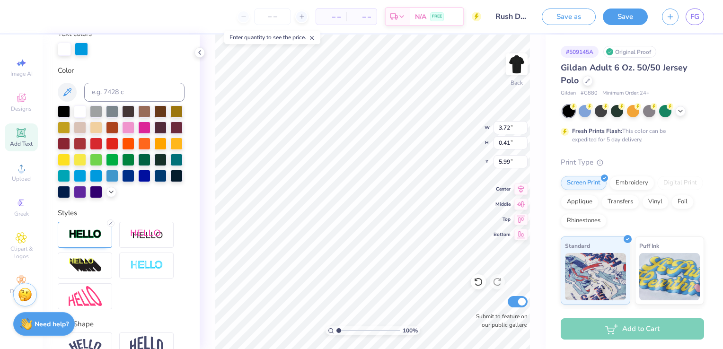
scroll to position [187, 0]
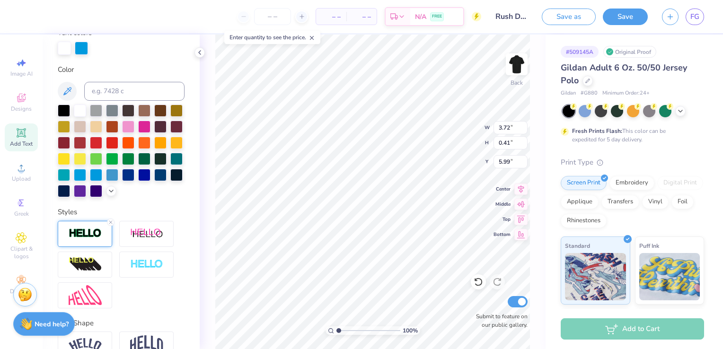
click at [95, 247] on div at bounding box center [85, 234] width 54 height 26
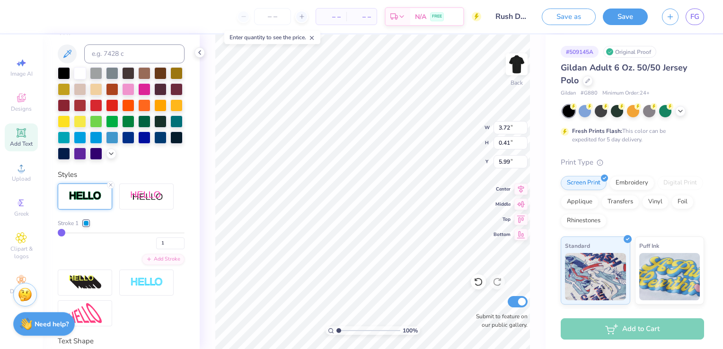
scroll to position [228, 0]
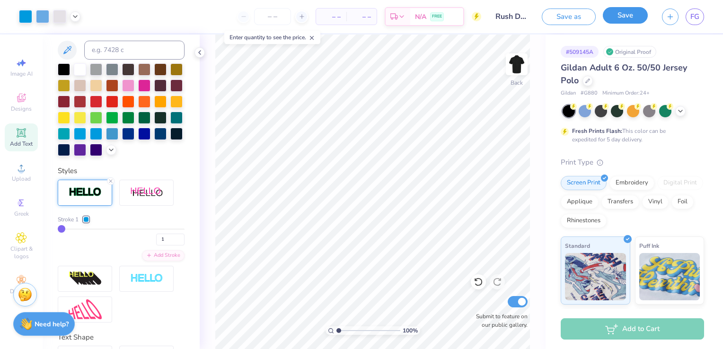
click at [631, 21] on button "Save" at bounding box center [624, 15] width 45 height 17
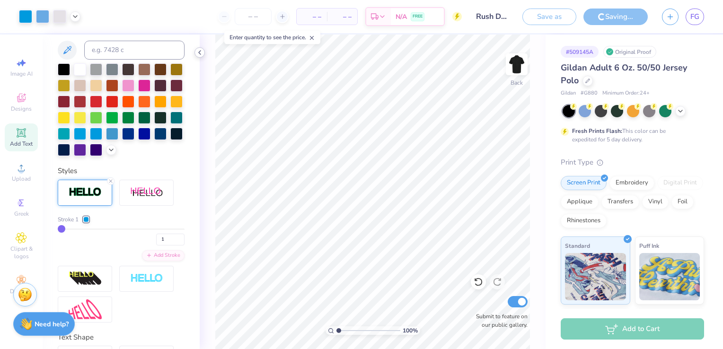
click at [200, 52] on icon at bounding box center [200, 53] width 8 height 8
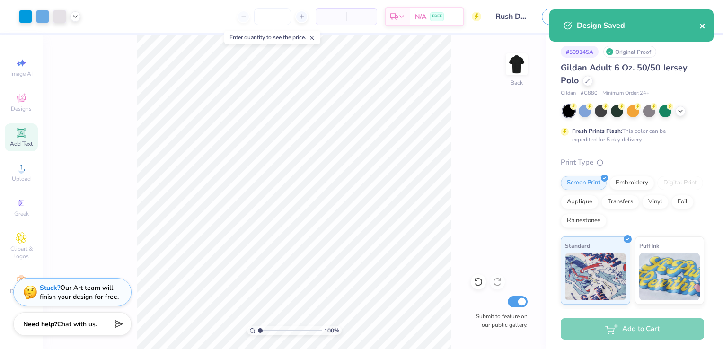
click at [704, 29] on icon "close" at bounding box center [702, 26] width 7 height 8
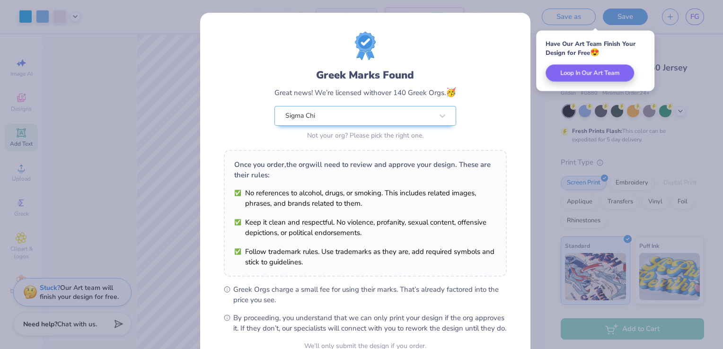
scroll to position [93, 0]
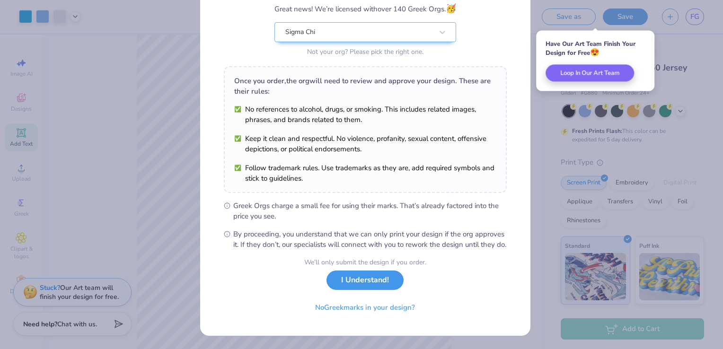
click at [371, 283] on button "I Understand!" at bounding box center [364, 279] width 77 height 19
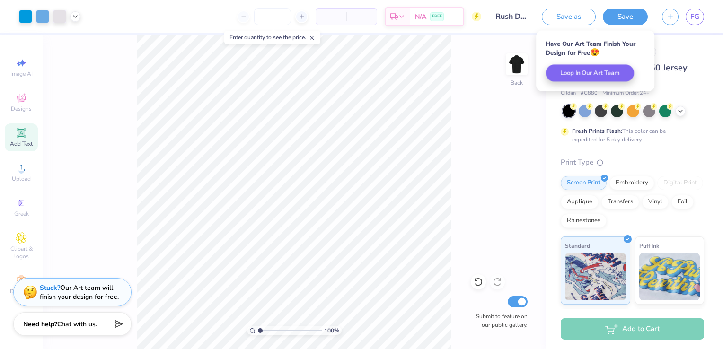
scroll to position [0, 0]
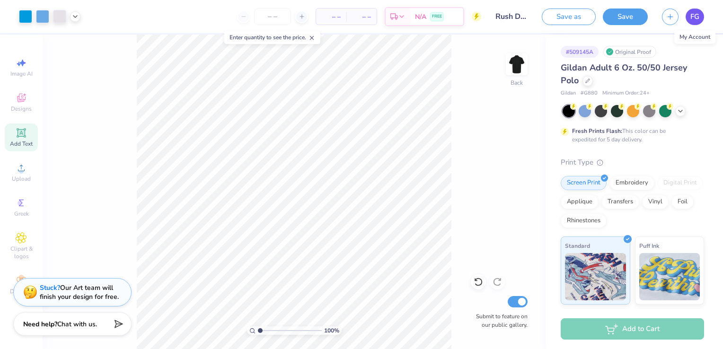
click at [700, 21] on link "FG" at bounding box center [694, 17] width 18 height 17
click at [668, 16] on icon "button" at bounding box center [670, 15] width 8 height 8
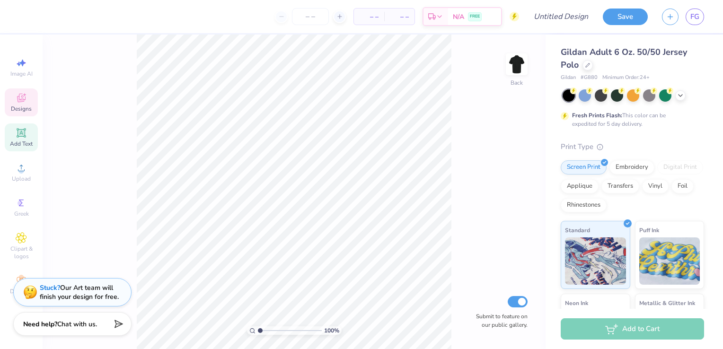
click at [26, 96] on icon at bounding box center [21, 97] width 11 height 11
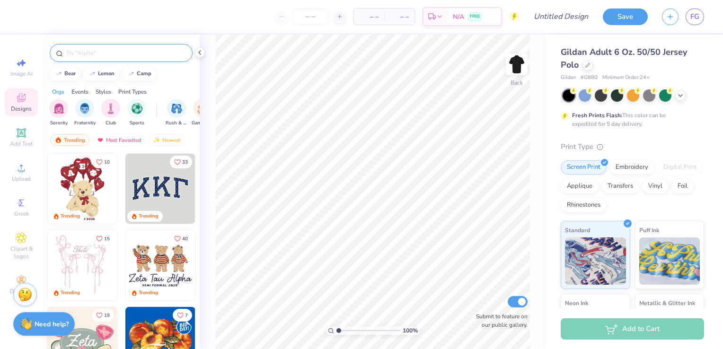
click at [127, 53] on input "text" at bounding box center [125, 52] width 121 height 9
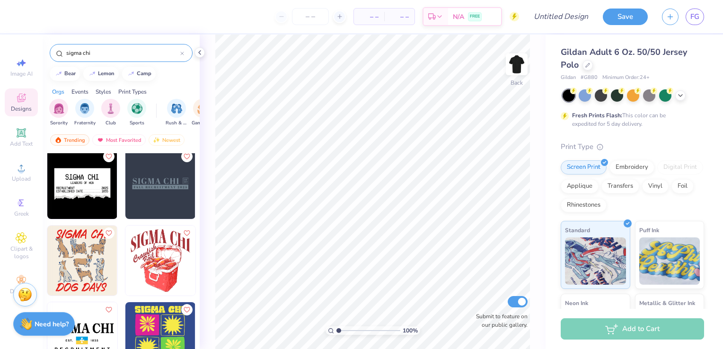
scroll to position [845, 0]
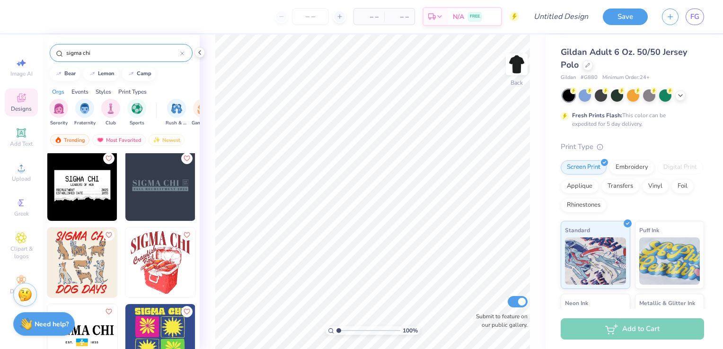
type input "sigma chi"
click at [66, 175] on img at bounding box center [82, 186] width 70 height 70
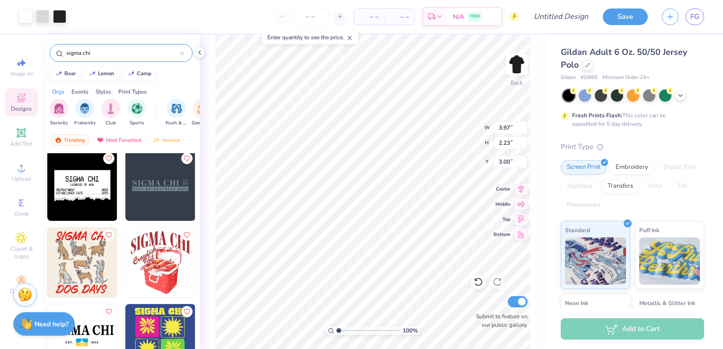
type input "6.70"
type input "3.77"
type input "6.35"
type input "3.57"
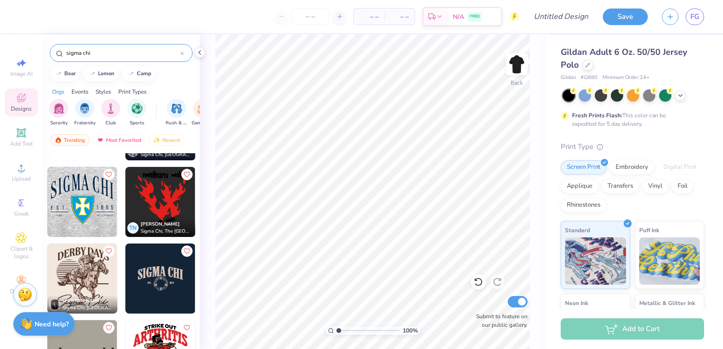
scroll to position [2526, 0]
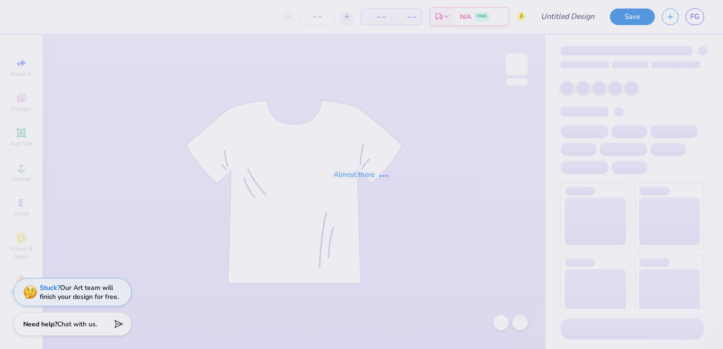
type input "Rush Design #5, Polo"
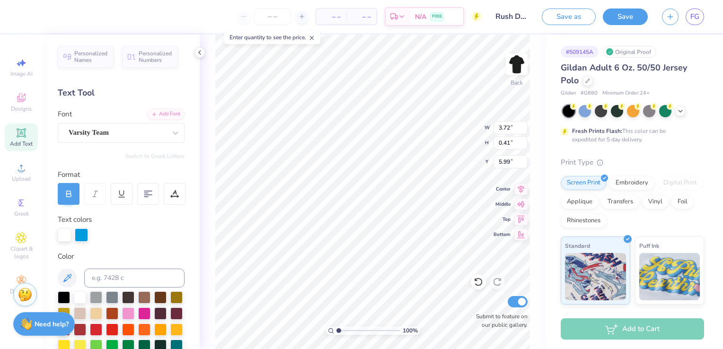
type input "4.03"
type input "0.44"
click at [20, 167] on icon at bounding box center [21, 167] width 11 height 11
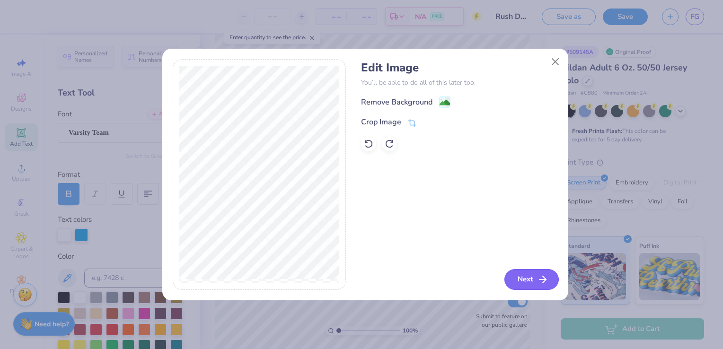
click at [525, 278] on button "Next" at bounding box center [531, 279] width 54 height 21
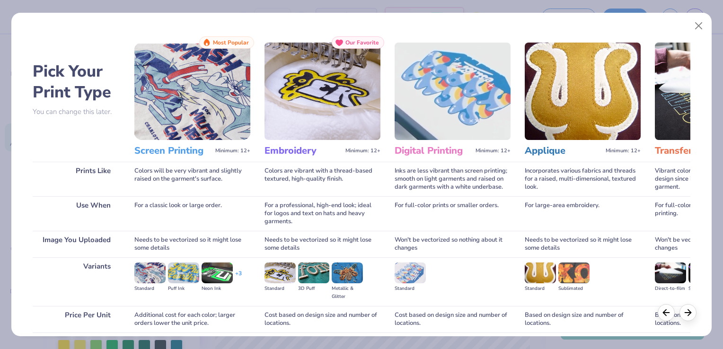
scroll to position [75, 0]
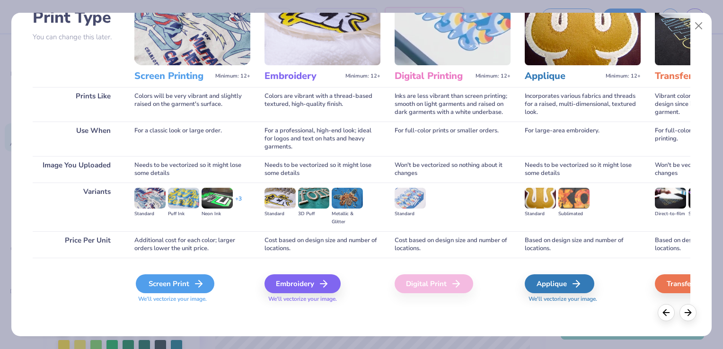
click at [208, 283] on div "Screen Print" at bounding box center [175, 283] width 78 height 19
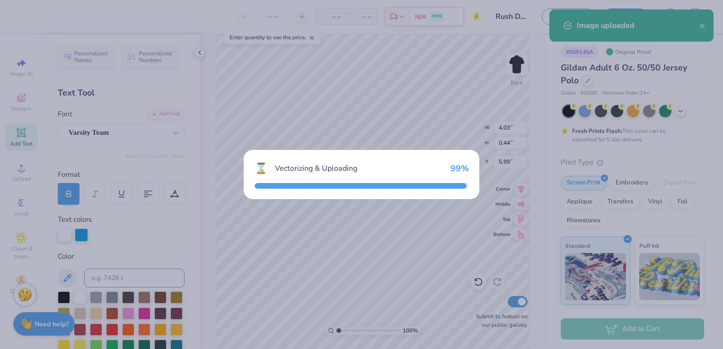
type input "7.51"
type input "4.03"
type input "11.24"
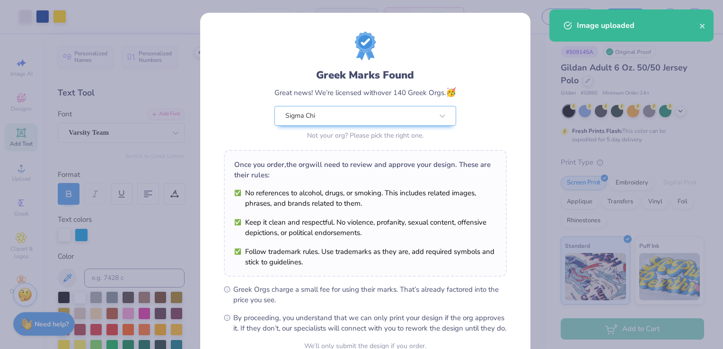
click at [289, 228] on li "Keep it clean and respectful. No violence, profanity, sexual content, offensive…" at bounding box center [365, 227] width 262 height 21
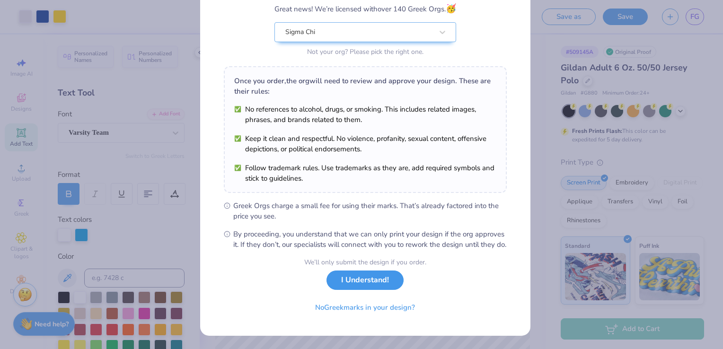
click at [350, 287] on button "I Understand!" at bounding box center [364, 279] width 77 height 19
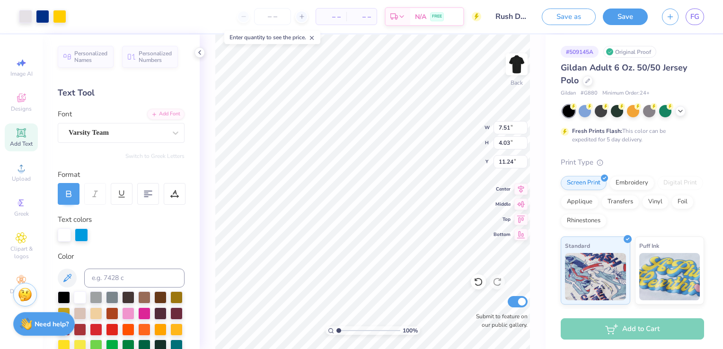
scroll to position [0, 0]
type input "5.70"
type input "3.06"
type input "4.60"
type input "2.47"
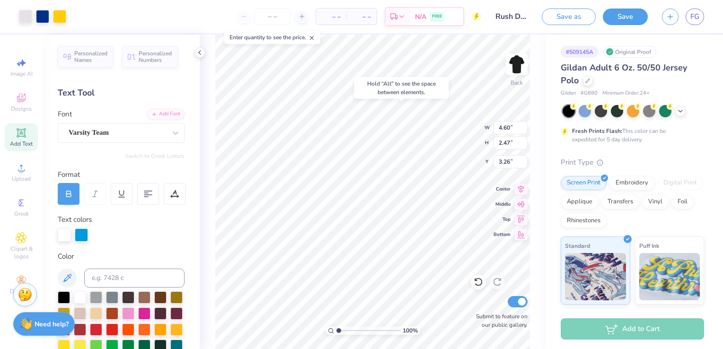
type input "3.26"
type input "4.41"
type input "0.49"
type input "5.95"
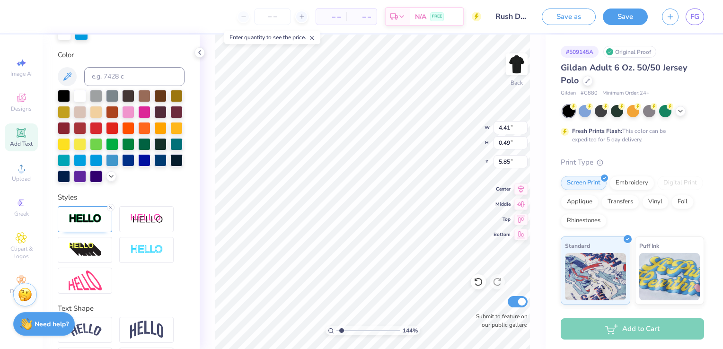
scroll to position [200, 0]
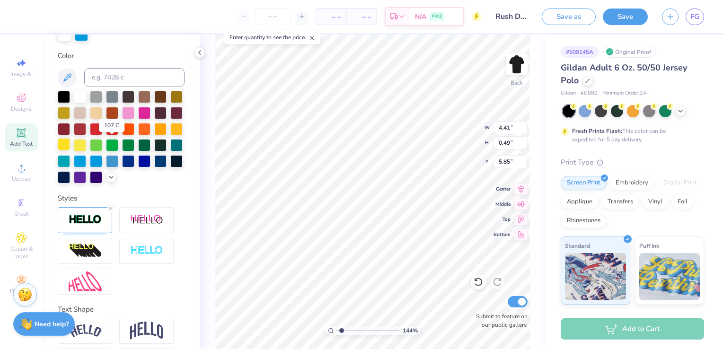
click at [70, 143] on div at bounding box center [64, 144] width 12 height 12
click at [103, 233] on div at bounding box center [85, 220] width 54 height 26
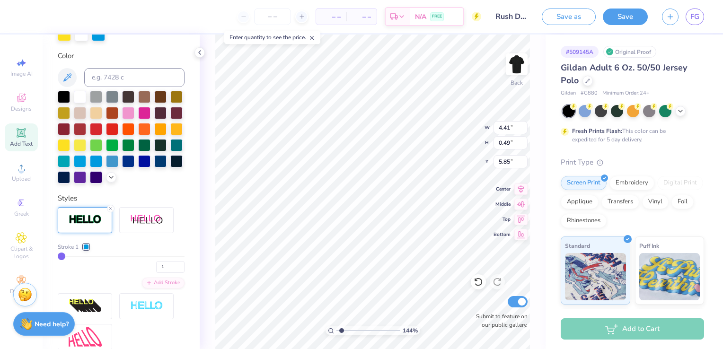
scroll to position [283, 0]
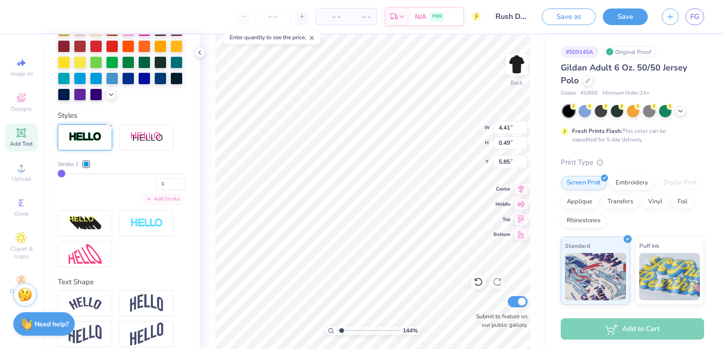
click at [146, 202] on icon at bounding box center [149, 199] width 6 height 6
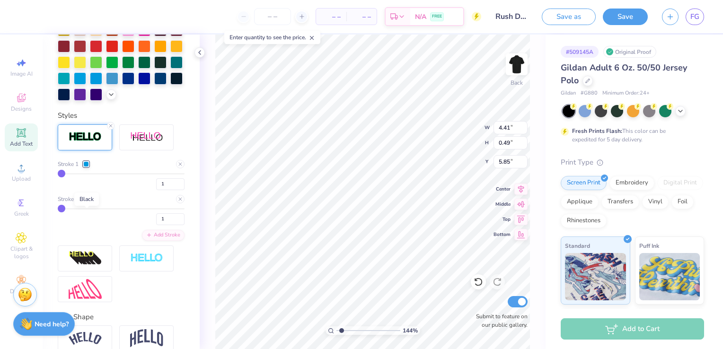
click at [85, 202] on div at bounding box center [86, 199] width 6 height 6
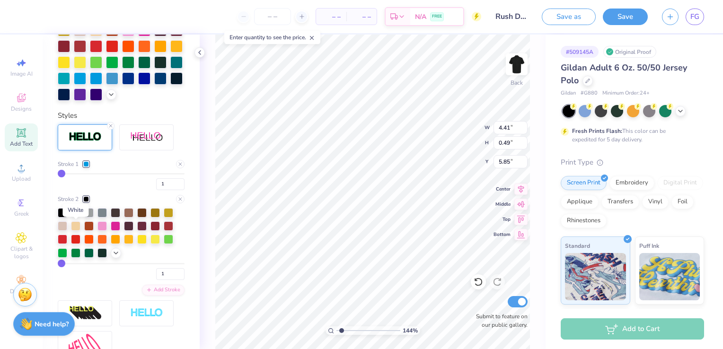
click at [76, 217] on div at bounding box center [75, 211] width 9 height 9
type input "1.84625161038091"
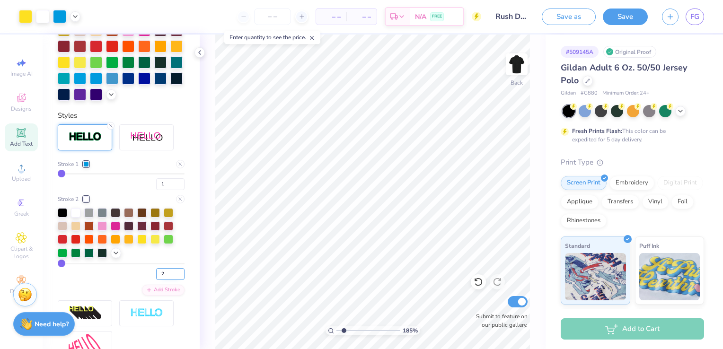
type input "2"
click at [173, 280] on input "2" at bounding box center [170, 274] width 28 height 12
type input "2"
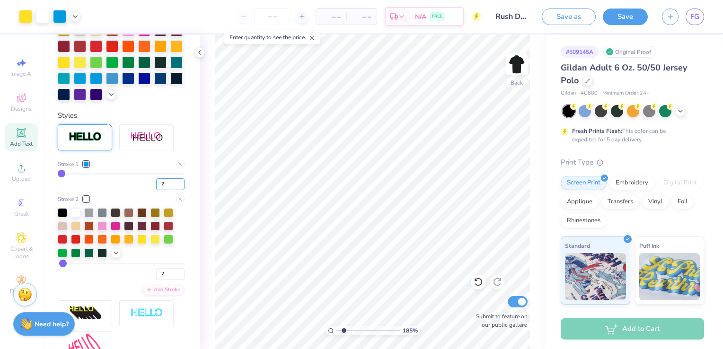
click at [174, 190] on input "2" at bounding box center [170, 184] width 28 height 12
click at [88, 167] on div at bounding box center [86, 164] width 6 height 6
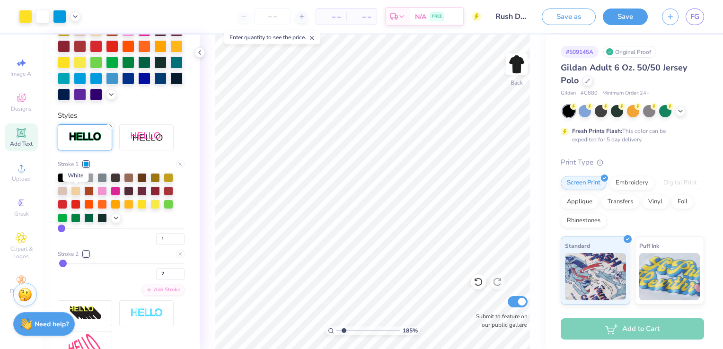
click at [78, 182] on div at bounding box center [75, 176] width 9 height 9
click at [87, 257] on div at bounding box center [86, 254] width 6 height 6
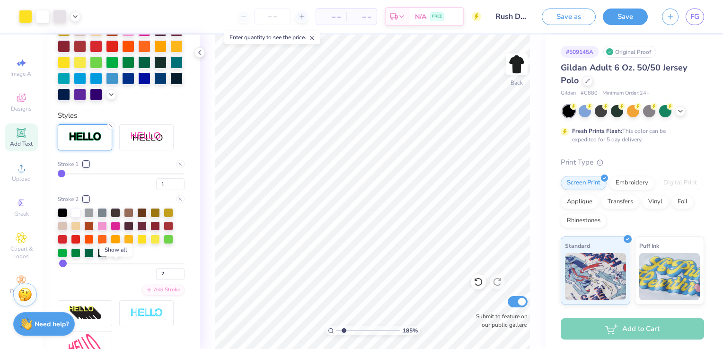
click at [115, 253] on polyline at bounding box center [116, 252] width 4 height 2
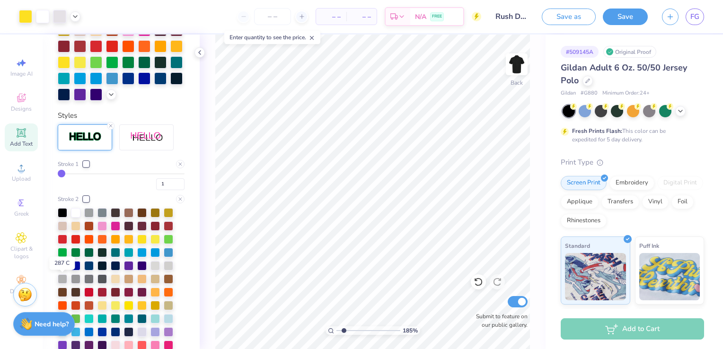
click at [65, 270] on div at bounding box center [62, 264] width 9 height 9
type input "1.84625161038091"
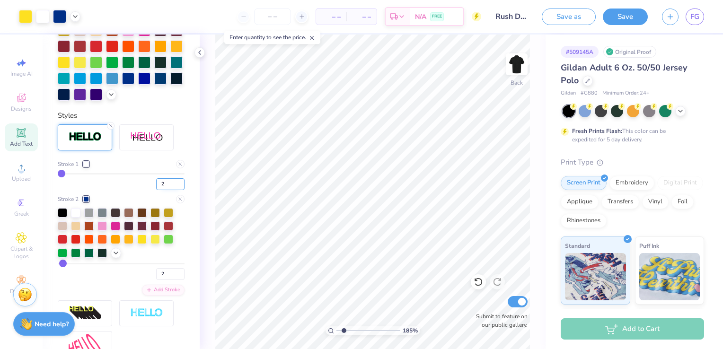
type input "2"
click at [175, 190] on input "2" at bounding box center [170, 184] width 28 height 12
type input "2"
drag, startPoint x: 344, startPoint y: 328, endPoint x: 354, endPoint y: 328, distance: 9.5
type input "3.48"
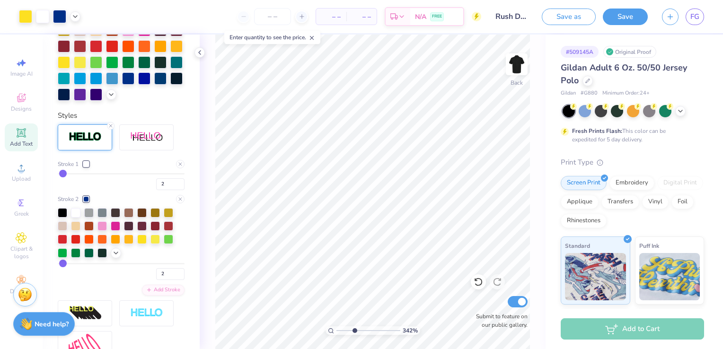
click at [354, 328] on input "range" at bounding box center [368, 330] width 64 height 9
click at [174, 190] on input "3" at bounding box center [170, 184] width 28 height 12
type input "4"
click at [174, 190] on input "4" at bounding box center [170, 184] width 28 height 12
type input "4"
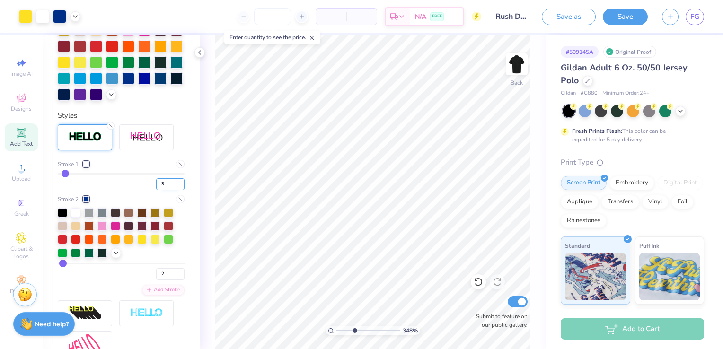
type input "3"
click at [172, 190] on input "3" at bounding box center [170, 184] width 28 height 12
type input "3"
type input "1"
click at [174, 280] on input "1" at bounding box center [170, 274] width 28 height 12
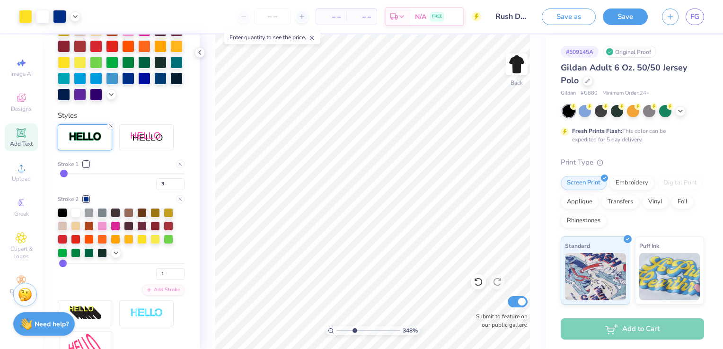
type input "1"
type input "2"
click at [173, 280] on input "2" at bounding box center [170, 274] width 28 height 12
type input "2"
type input "3.18957857231761"
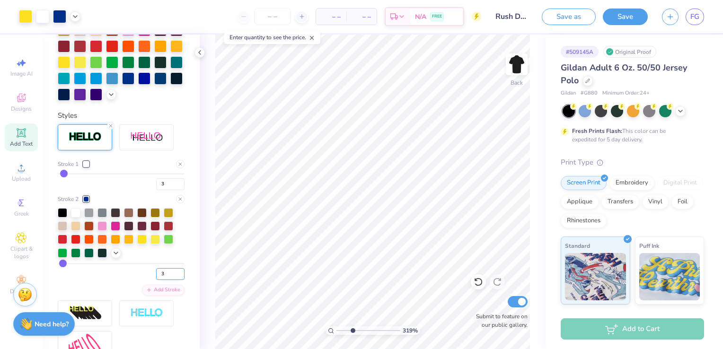
type input "3"
click at [172, 280] on input "3" at bounding box center [170, 274] width 28 height 12
type input "3"
type input "3.18957857231761"
type input "4"
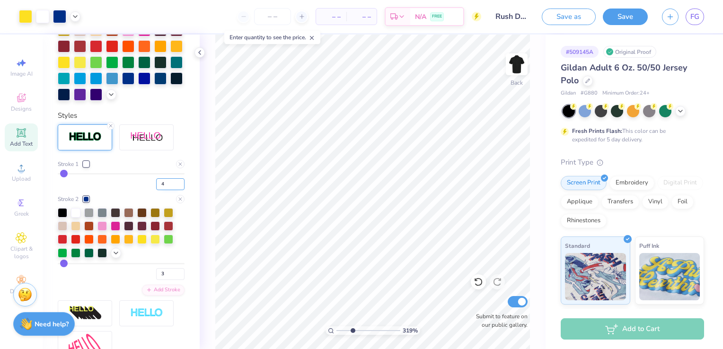
click at [174, 190] on input "4" at bounding box center [170, 184] width 28 height 12
type input "4"
drag, startPoint x: 353, startPoint y: 331, endPoint x: 337, endPoint y: 329, distance: 16.3
type input "1"
click at [337, 329] on input "range" at bounding box center [368, 330] width 64 height 9
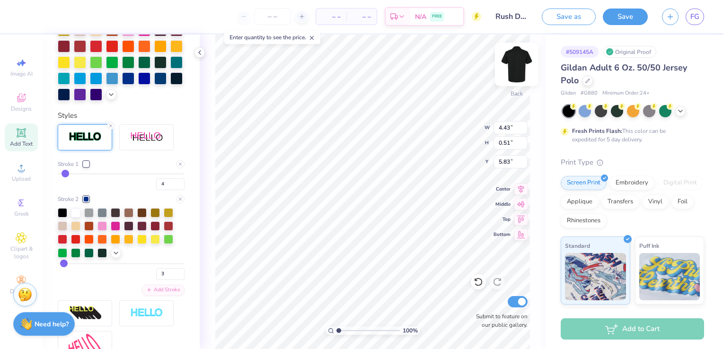
click at [515, 61] on img at bounding box center [516, 64] width 38 height 38
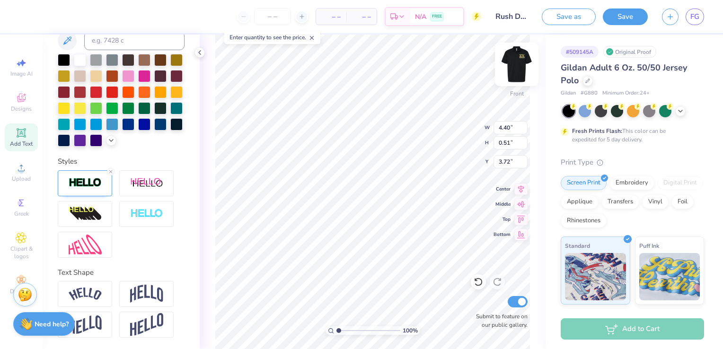
type input "4.29"
type textarea "F"
type textarea "Rush Sigma Chi"
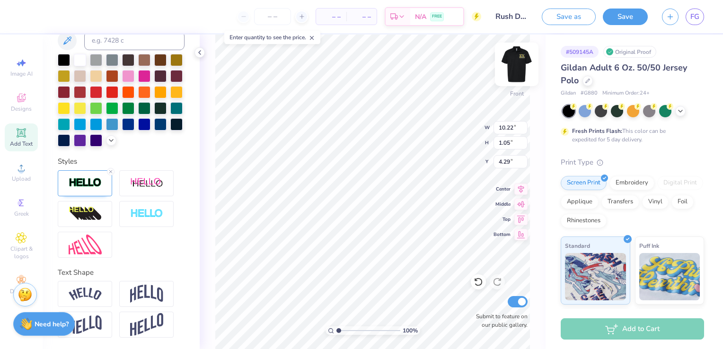
type input "10.22"
type input "1.05"
type input "3.45"
type input "13.62"
type input "1.40"
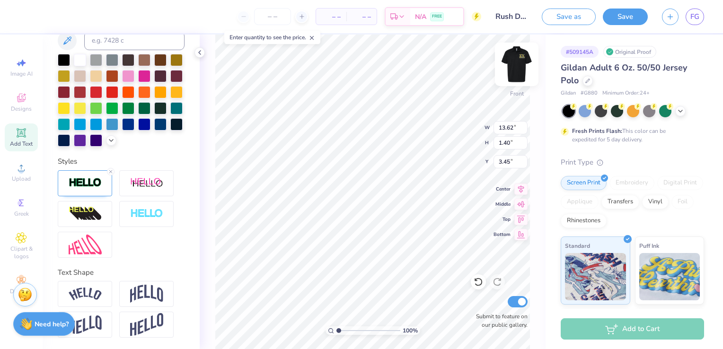
type input "3.00"
click at [83, 296] on img at bounding box center [85, 293] width 33 height 13
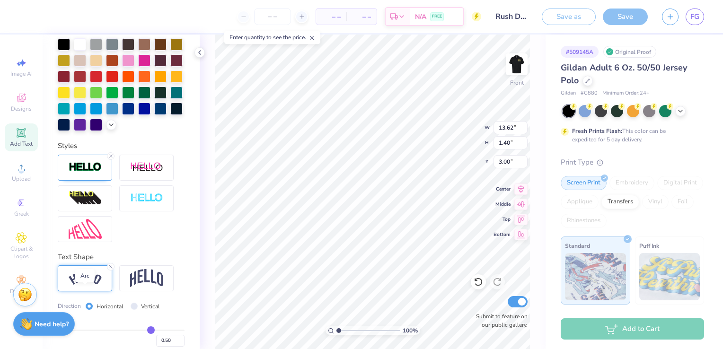
type input "15.46"
type input "3.38"
type input "2.01"
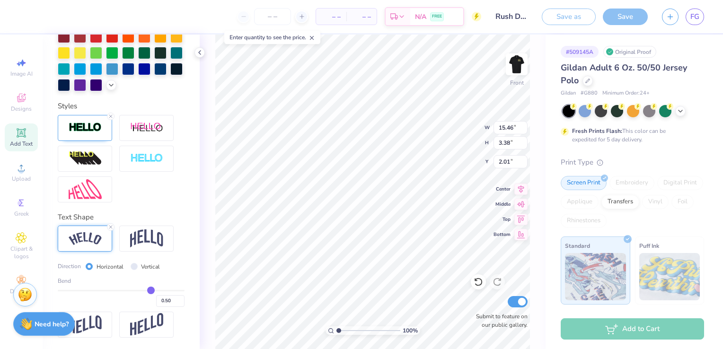
type input "0.45"
type input "0.44"
type input "0.43"
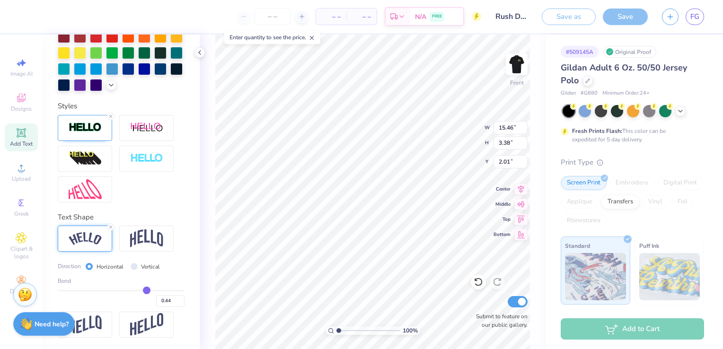
type input "0.43"
type input "0.41"
type input "0.37"
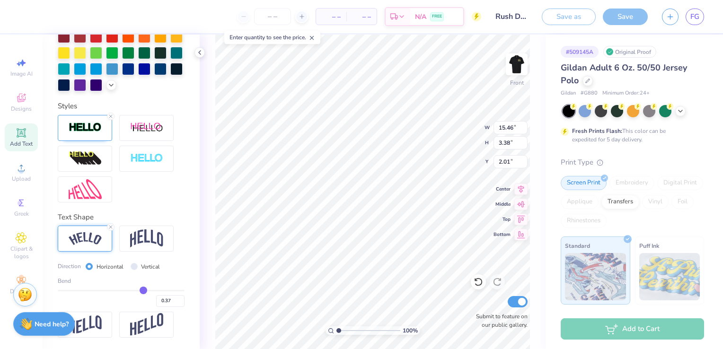
type input "0.32"
type input "0.27"
type input "0.21"
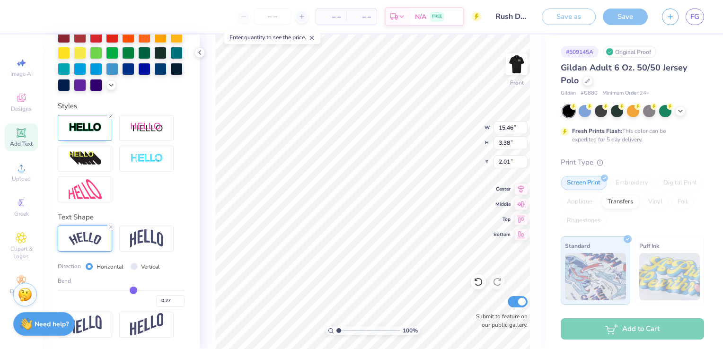
type input "0.21"
type input "0.17"
type input "0.14"
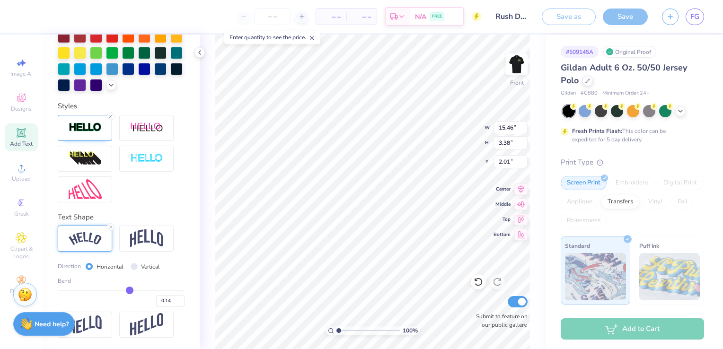
type input "0.13"
type input "0.1"
type input "0.10"
type input "0.09"
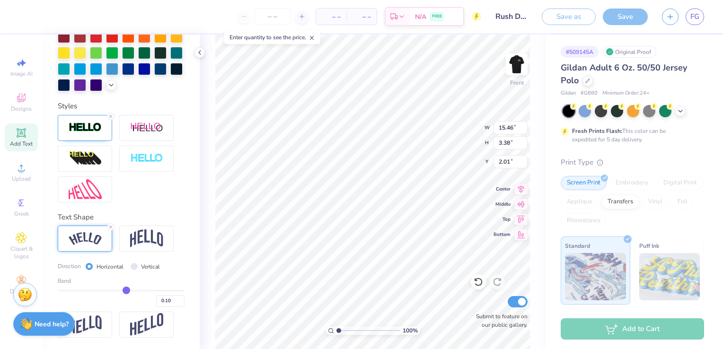
type input "0.09"
type input "0.07"
type input "0.06"
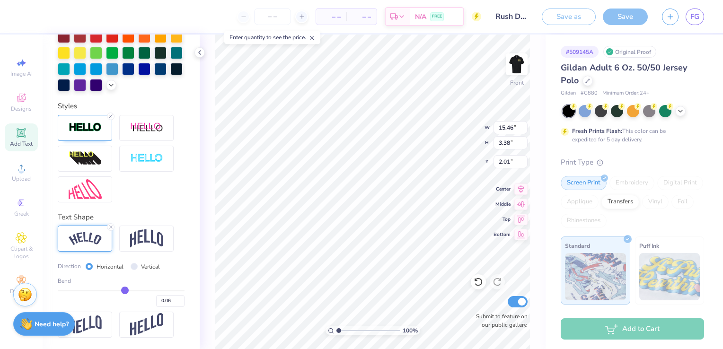
type input "0.04"
type input "0.02"
type input "0.01"
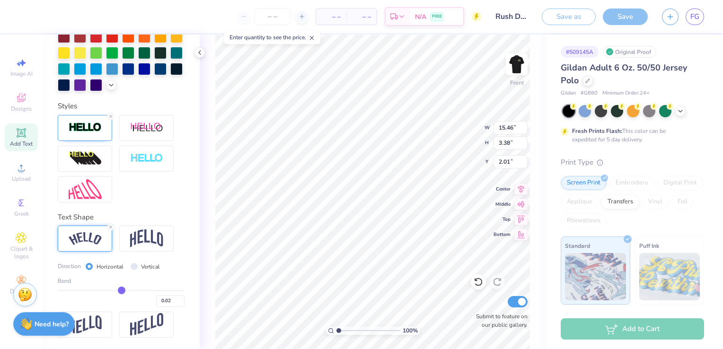
type input "0.01"
type input "0"
type input "0.00"
type input "-0.02"
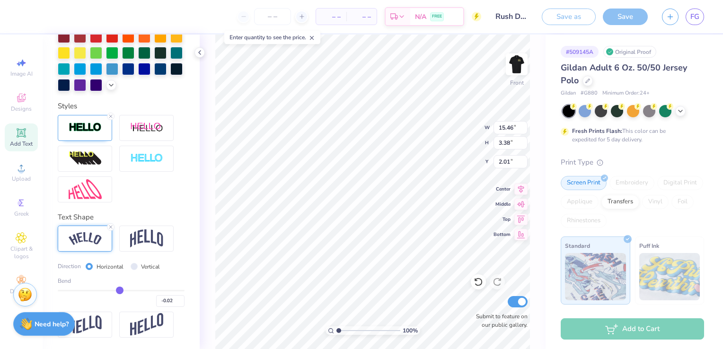
type input "-0.04"
type input "-0.05"
type input "-0.07"
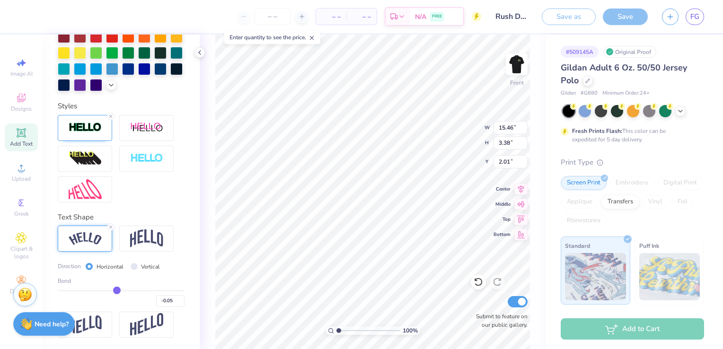
type input "-0.07"
type input "-0.08"
type input "-0.09"
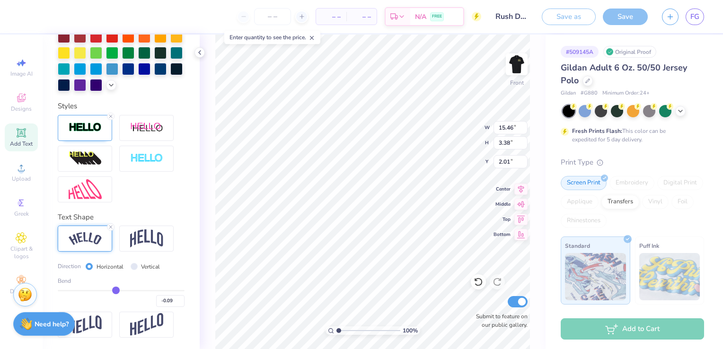
type input "-0.1"
type input "-0.10"
type input "-0.11"
type input "-0.12"
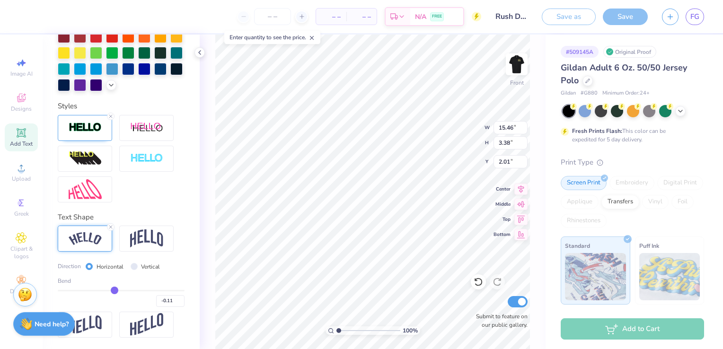
type input "-0.12"
type input "-0.13"
type input "-0.15"
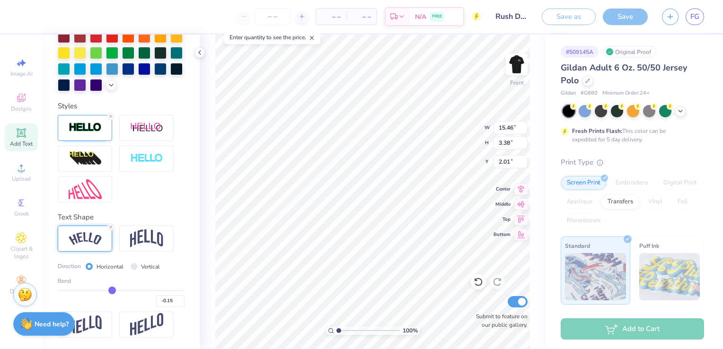
type input "-0.16"
type input "-0.17"
type input "0.11"
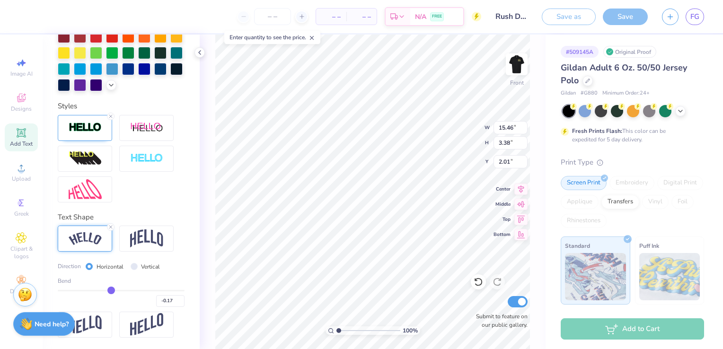
type input "-0.14"
type input "0.14"
type input "0.13"
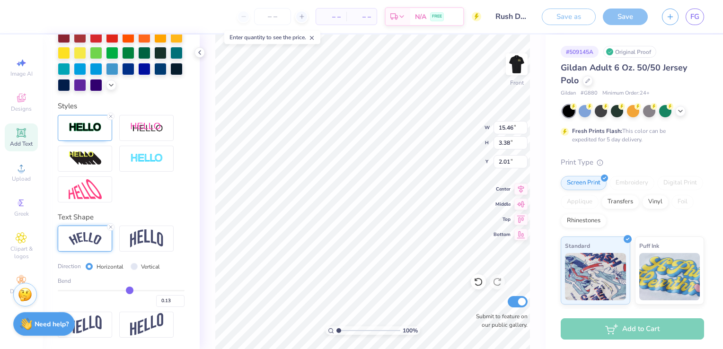
type input "14.31"
type input "1.64"
type input "2.88"
type input "0.14"
type input "0.15"
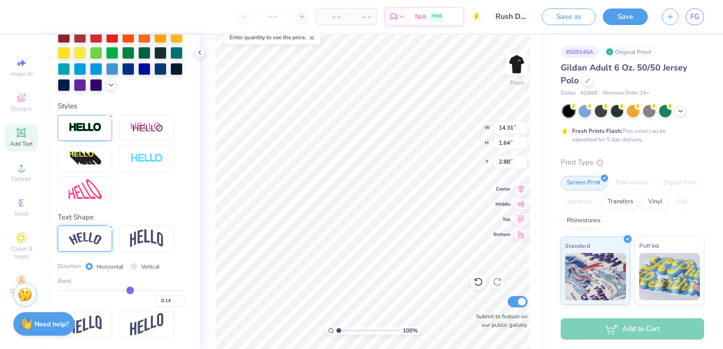
type input "0.15"
type input "0.16"
type input "0.17"
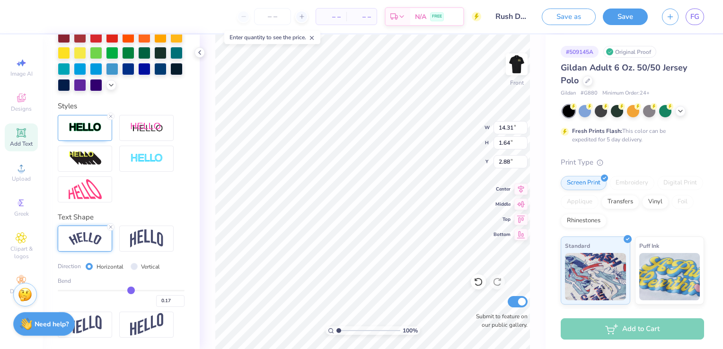
type input "0.18"
type input "0.19"
type input "0.2"
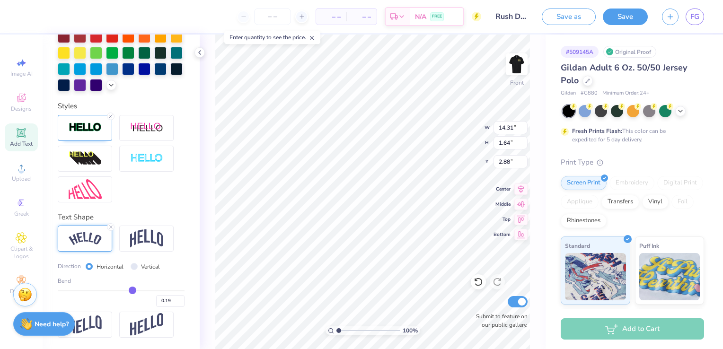
type input "0.20"
type input "0.21"
type input "0.22"
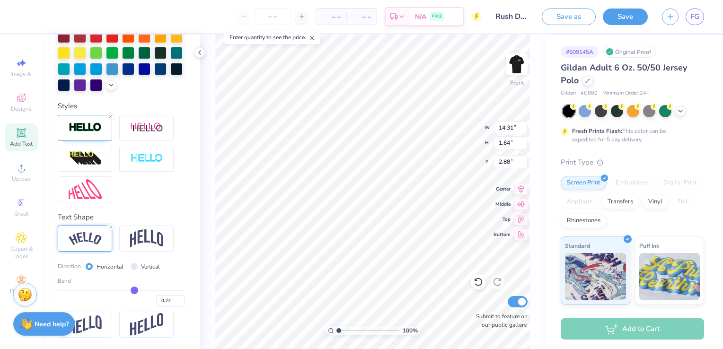
type input "0.23"
type input "0.24"
type input "0.25"
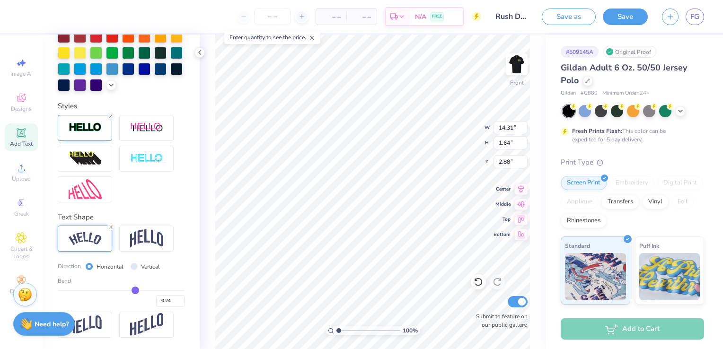
type input "0.25"
type input "0.26"
type input "0.27"
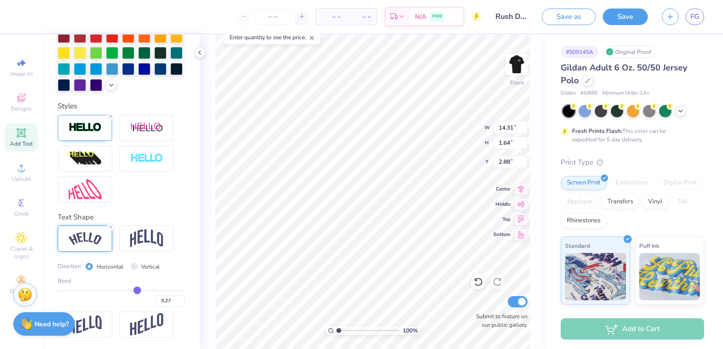
type input "0.28"
type input "0.29"
type input "0.3"
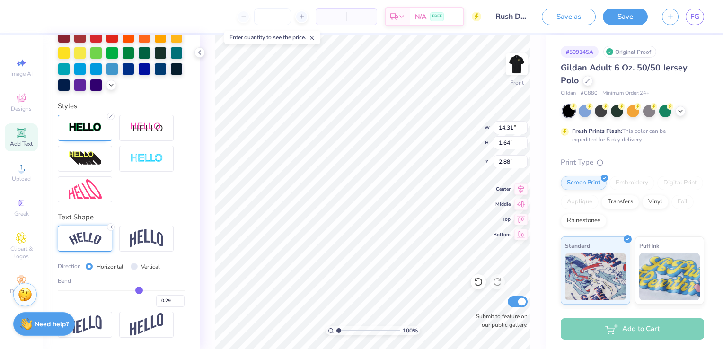
type input "0.30"
type input "0.31"
type input "14.84"
type input "2.19"
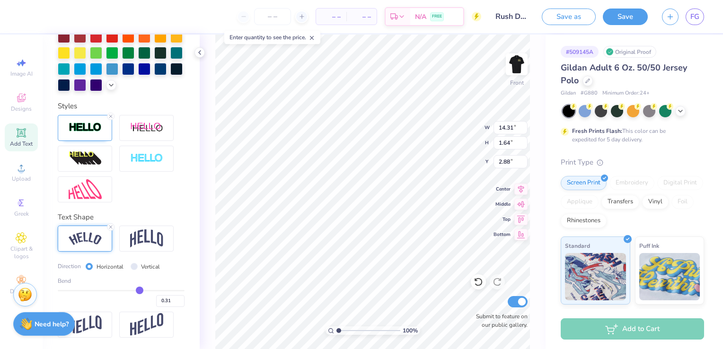
type input "2.61"
drag, startPoint x: 143, startPoint y: 291, endPoint x: 134, endPoint y: 287, distance: 9.7
type input "0.31"
click at [134, 290] on input "range" at bounding box center [121, 290] width 127 height 1
click at [163, 302] on input "0.31" at bounding box center [170, 301] width 28 height 12
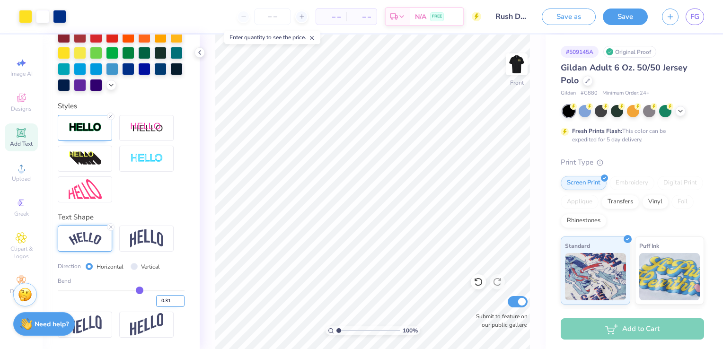
click at [163, 302] on input "0.31" at bounding box center [170, 301] width 28 height 12
click at [175, 302] on input "0.3" at bounding box center [170, 301] width 28 height 12
click at [175, 302] on input "0.29" at bounding box center [170, 301] width 28 height 12
click at [175, 302] on input "0.28" at bounding box center [170, 301] width 28 height 12
click at [175, 302] on input "0.27" at bounding box center [170, 301] width 28 height 12
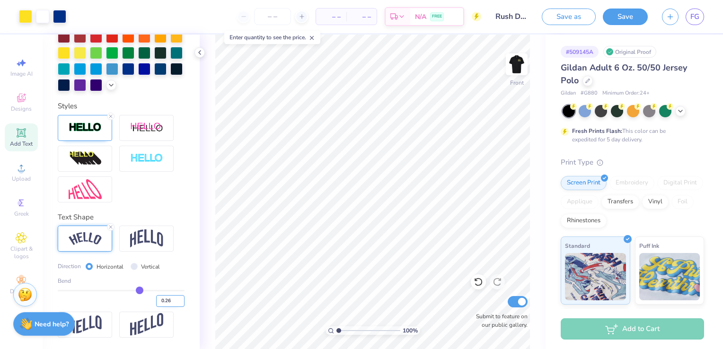
click at [175, 302] on input "0.26" at bounding box center [170, 301] width 28 height 12
click at [175, 302] on input "0.25" at bounding box center [170, 301] width 28 height 12
click at [175, 302] on input "0.24" at bounding box center [170, 301] width 28 height 12
click at [175, 302] on input "0.23" at bounding box center [170, 301] width 28 height 12
click at [175, 302] on input "0.22" at bounding box center [170, 301] width 28 height 12
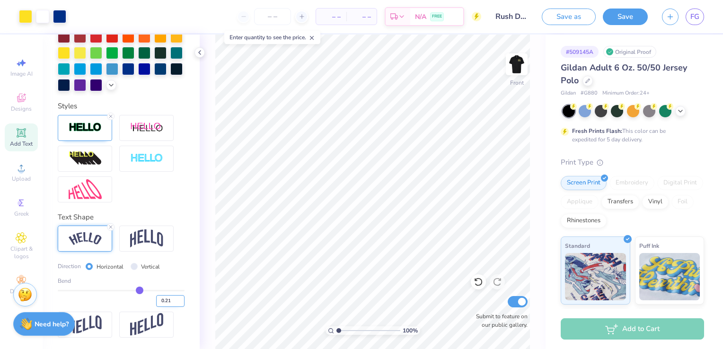
click at [175, 302] on input "0.21" at bounding box center [170, 301] width 28 height 12
type input "0.2"
click at [175, 302] on input "0.2" at bounding box center [170, 301] width 28 height 12
type input "0.2"
click at [168, 247] on div at bounding box center [146, 239] width 54 height 26
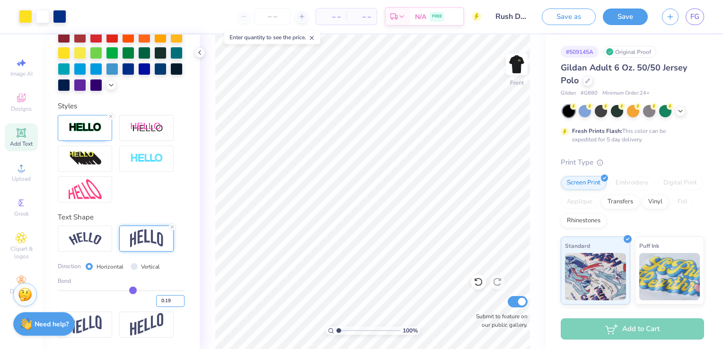
click at [173, 304] on input "0.19" at bounding box center [170, 301] width 28 height 12
click at [173, 304] on input "0.18" at bounding box center [170, 301] width 28 height 12
click at [173, 304] on input "0.17" at bounding box center [170, 301] width 28 height 12
click at [173, 304] on input "0.16" at bounding box center [170, 301] width 28 height 12
click at [173, 304] on input "0.15" at bounding box center [170, 301] width 28 height 12
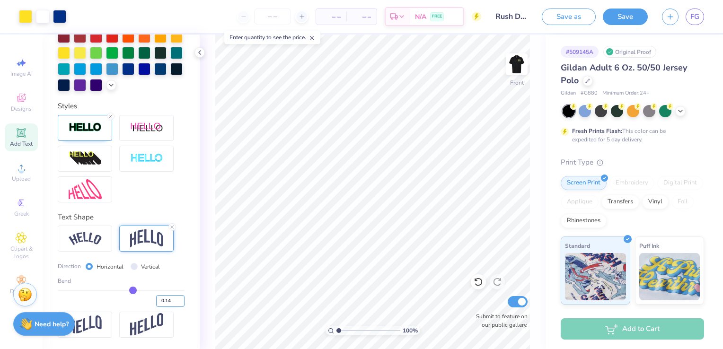
click at [173, 304] on input "0.14" at bounding box center [170, 301] width 28 height 12
click at [173, 304] on input "0.13" at bounding box center [170, 301] width 28 height 12
click at [173, 304] on input "0.12" at bounding box center [170, 301] width 28 height 12
click at [173, 304] on input "0.11" at bounding box center [170, 301] width 28 height 12
type input "0.1"
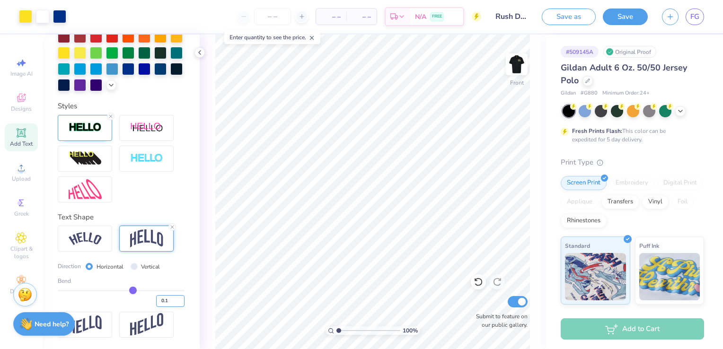
click at [173, 304] on input "0.1" at bounding box center [170, 301] width 28 height 12
type input "0.1"
type input "0.10"
type input "4.11"
click at [518, 73] on img at bounding box center [516, 64] width 38 height 38
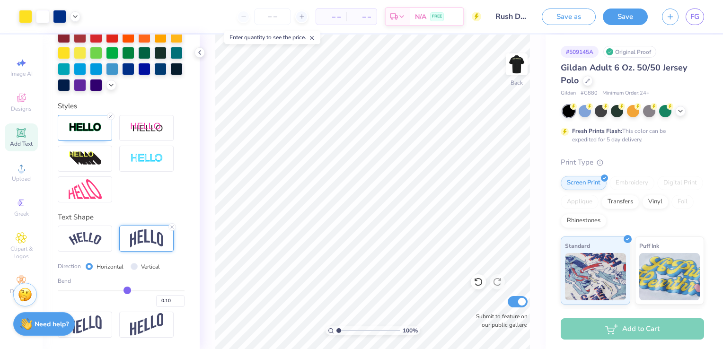
click at [518, 73] on img at bounding box center [516, 64] width 19 height 19
click at [197, 54] on icon at bounding box center [200, 53] width 8 height 8
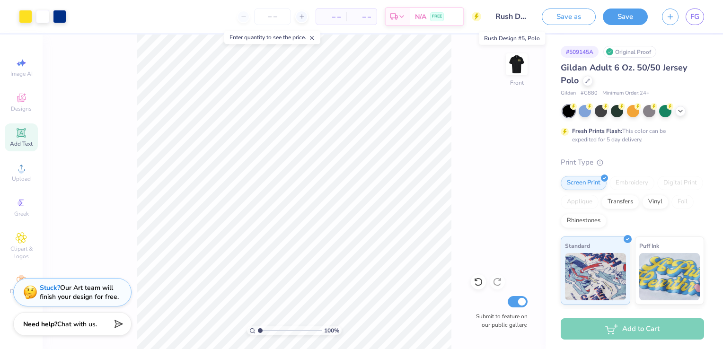
click at [521, 18] on input "Rush Design #5, Polo" at bounding box center [511, 16] width 46 height 19
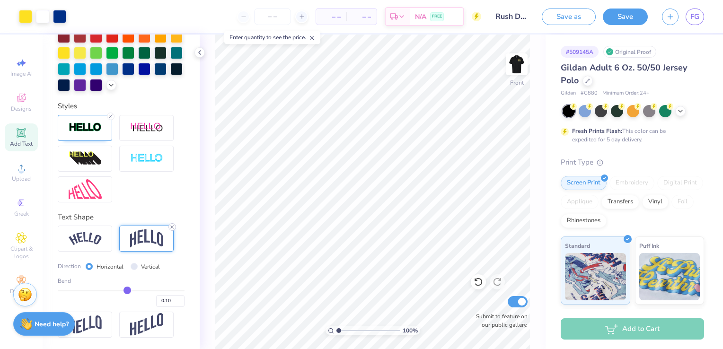
click at [173, 225] on icon at bounding box center [172, 227] width 6 height 6
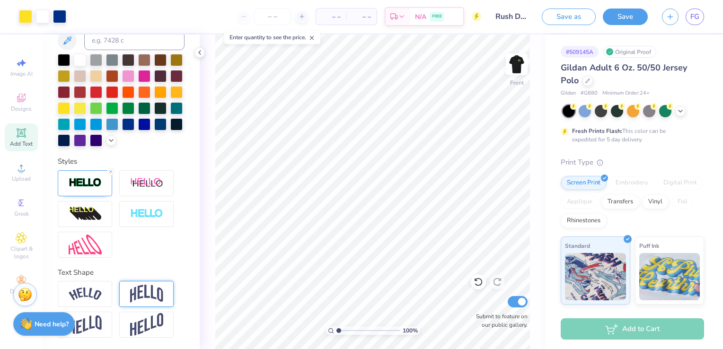
scroll to position [253, 0]
click at [142, 300] on img at bounding box center [146, 294] width 33 height 18
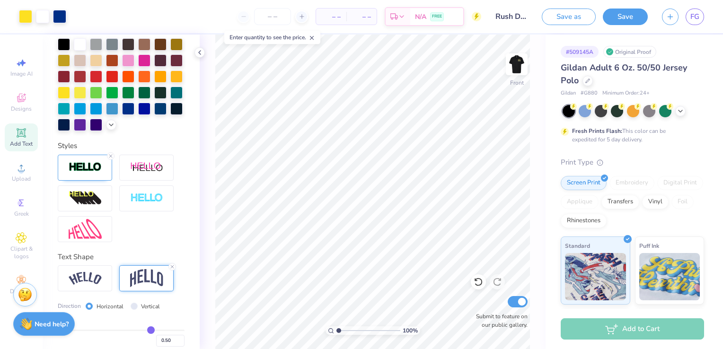
scroll to position [308, 0]
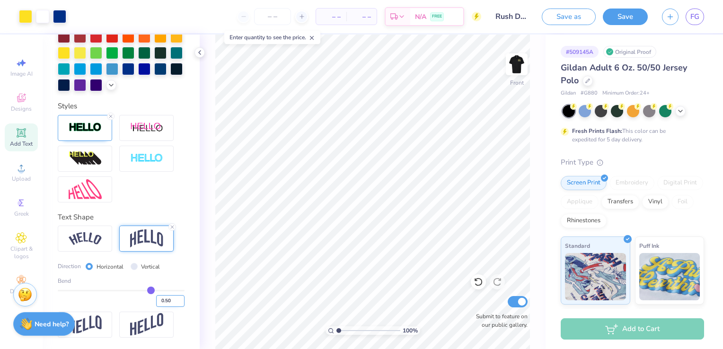
click at [164, 303] on input "0.50" at bounding box center [170, 301] width 28 height 12
type input "0.1"
type input "0.10"
click at [464, 129] on div "100 % Front W 13.62 13.62 " H 1.93 1.93 " Y 3.51 3.51 " Center Middle Top Botto…" at bounding box center [373, 192] width 346 height 314
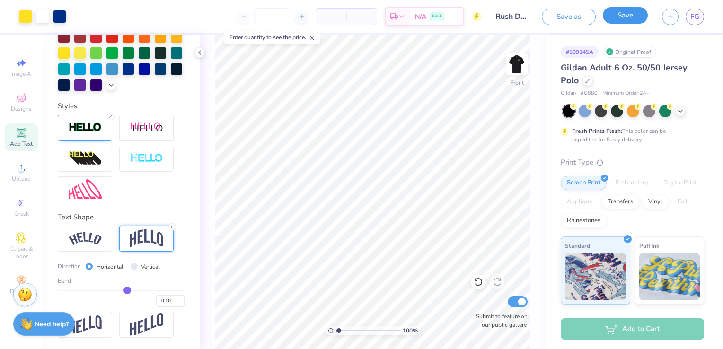
click at [624, 20] on button "Save" at bounding box center [624, 15] width 45 height 17
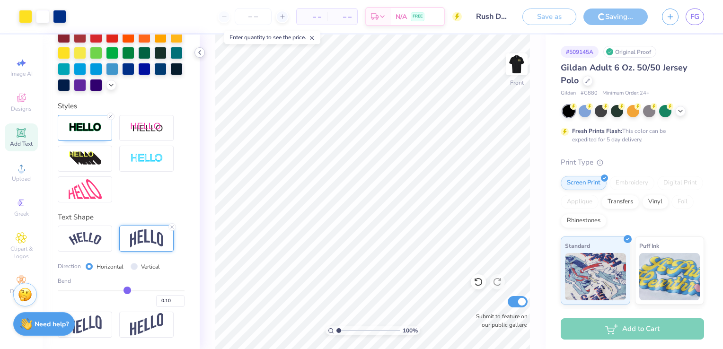
click at [200, 54] on icon at bounding box center [200, 53] width 8 height 8
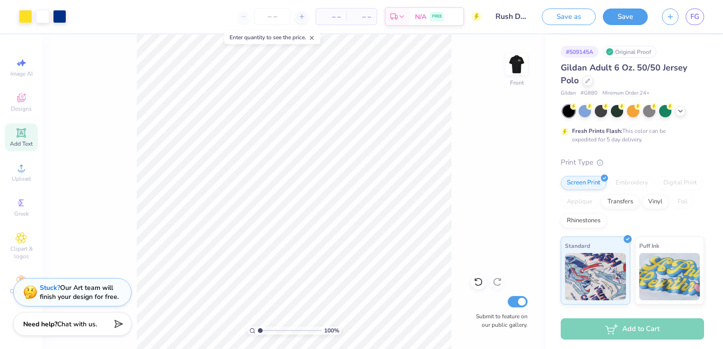
click at [700, 27] on div "Design Saved" at bounding box center [631, 29] width 168 height 43
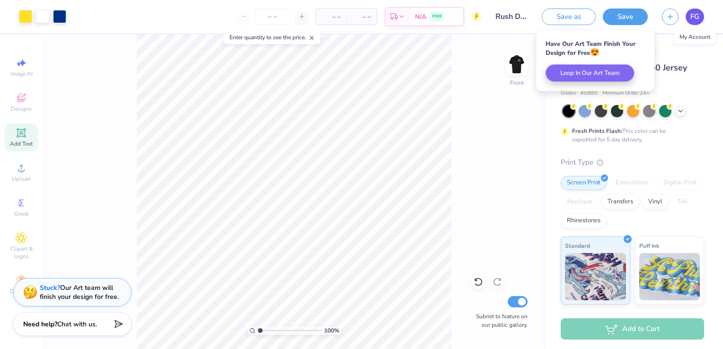
click at [697, 17] on span "FG" at bounding box center [694, 16] width 9 height 11
